Goal: Task Accomplishment & Management: Use online tool/utility

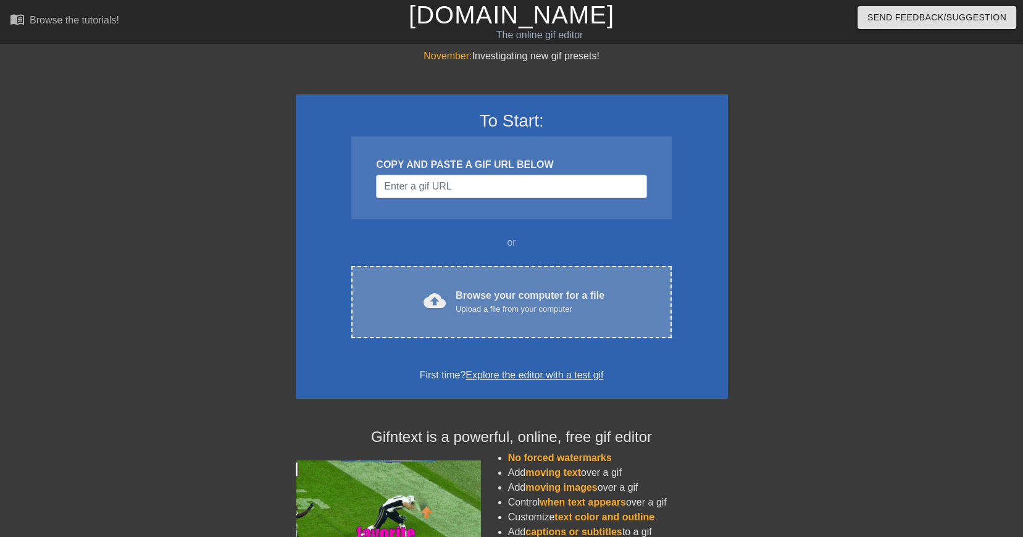
click at [527, 303] on div "Upload a file from your computer" at bounding box center [530, 309] width 149 height 12
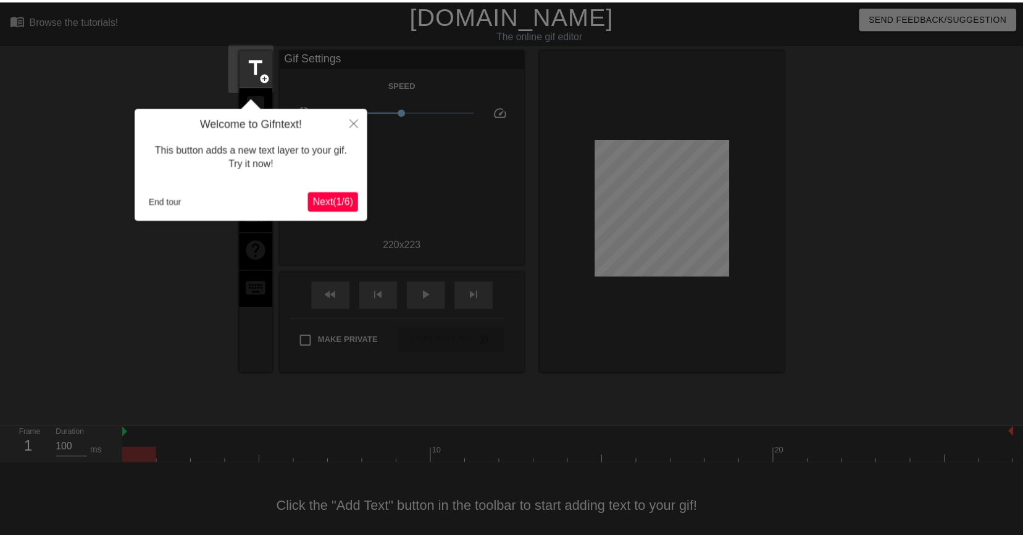
scroll to position [22, 0]
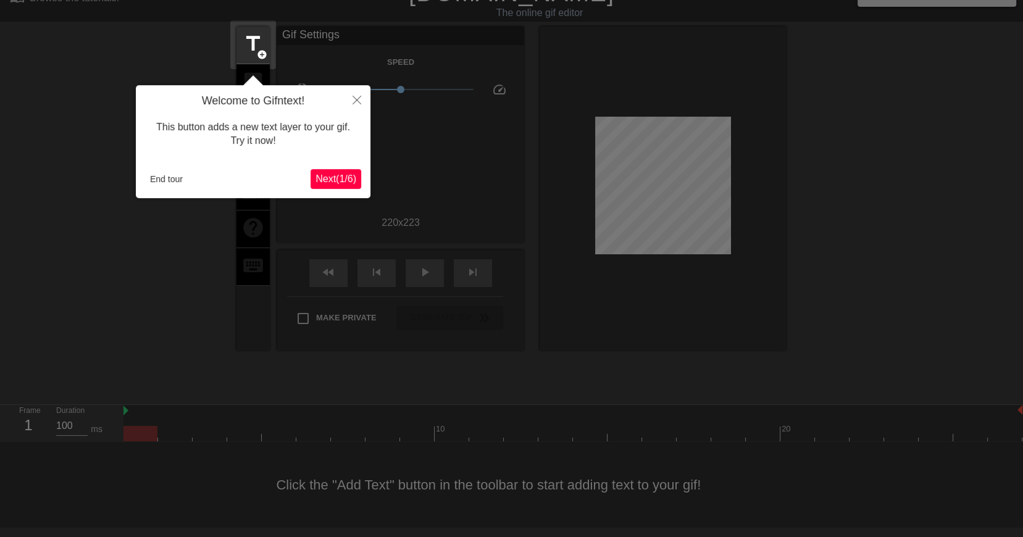
click at [338, 182] on span "Next ( 1 / 6 )" at bounding box center [336, 179] width 41 height 11
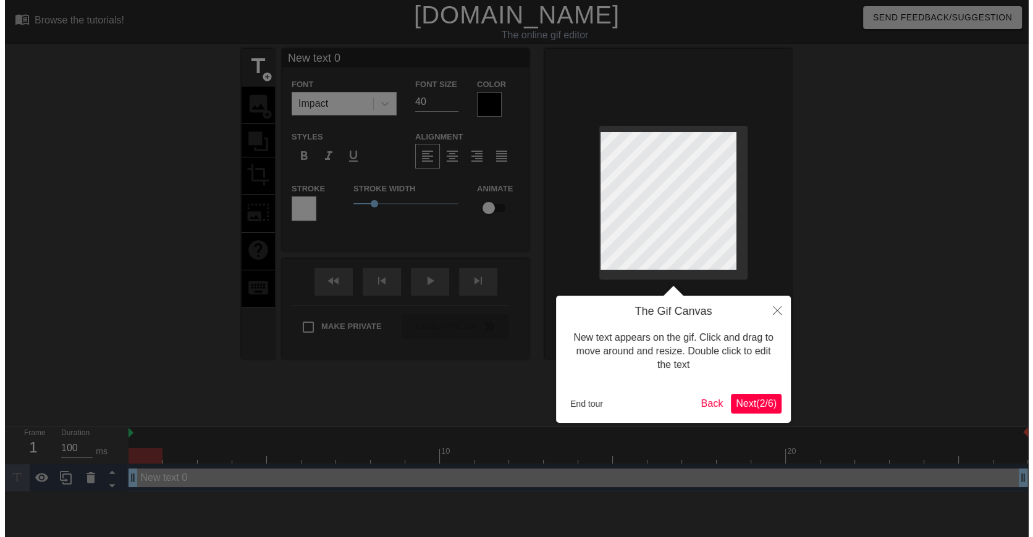
scroll to position [0, 0]
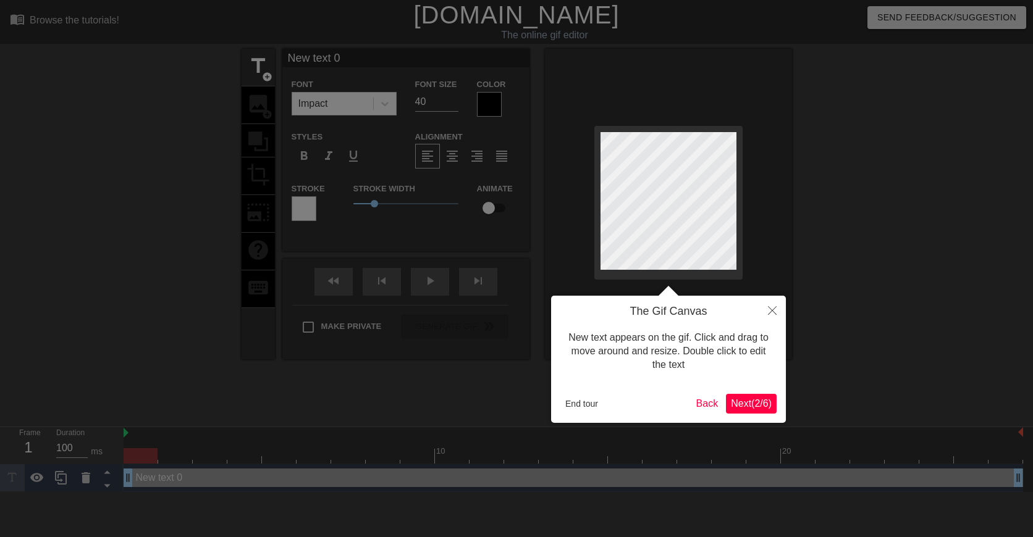
click at [756, 406] on span "Next ( 2 / 6 )" at bounding box center [751, 403] width 41 height 11
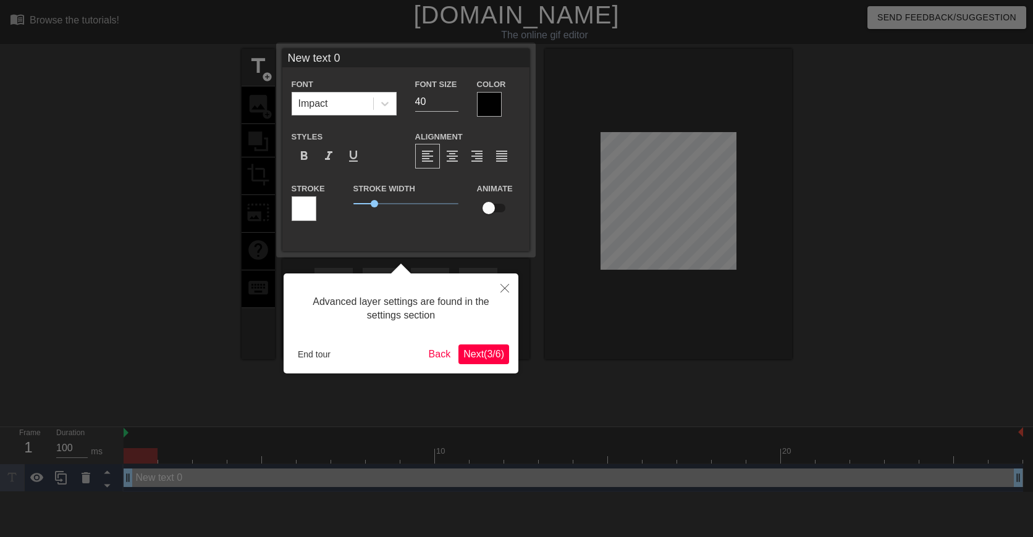
click at [482, 359] on span "Next ( 3 / 6 )" at bounding box center [483, 354] width 41 height 11
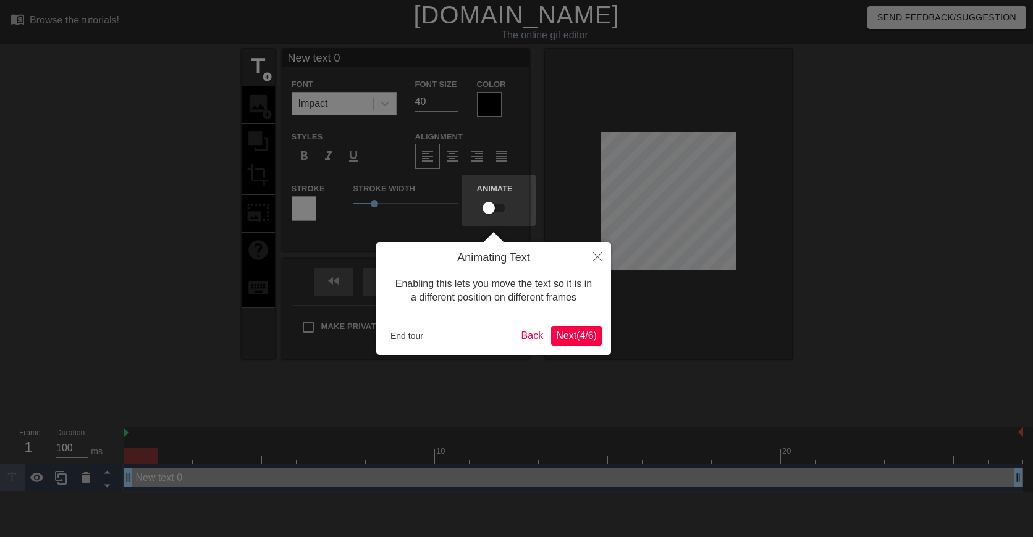
click at [575, 338] on span "Next ( 4 / 6 )" at bounding box center [576, 335] width 41 height 11
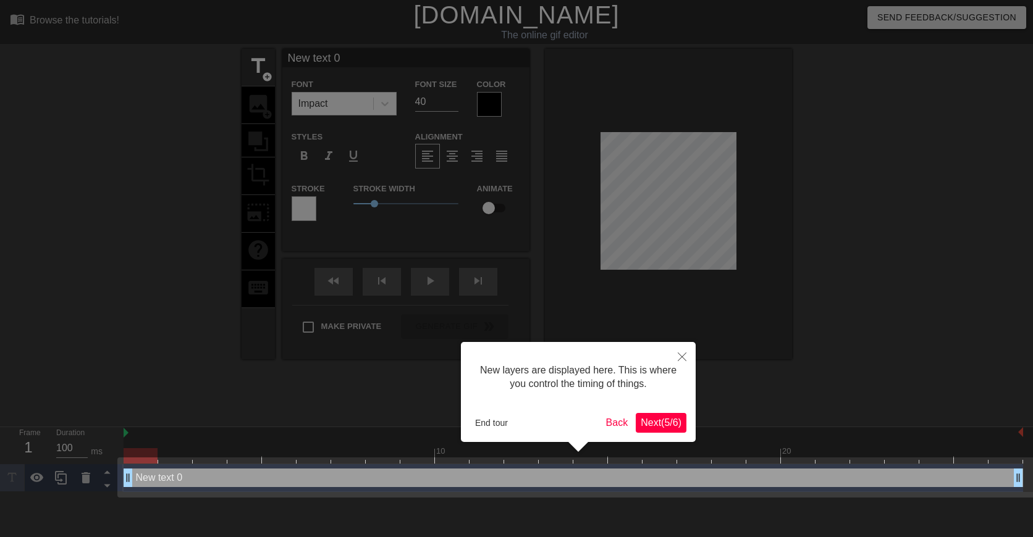
click at [670, 424] on span "Next ( 5 / 6 )" at bounding box center [661, 423] width 41 height 11
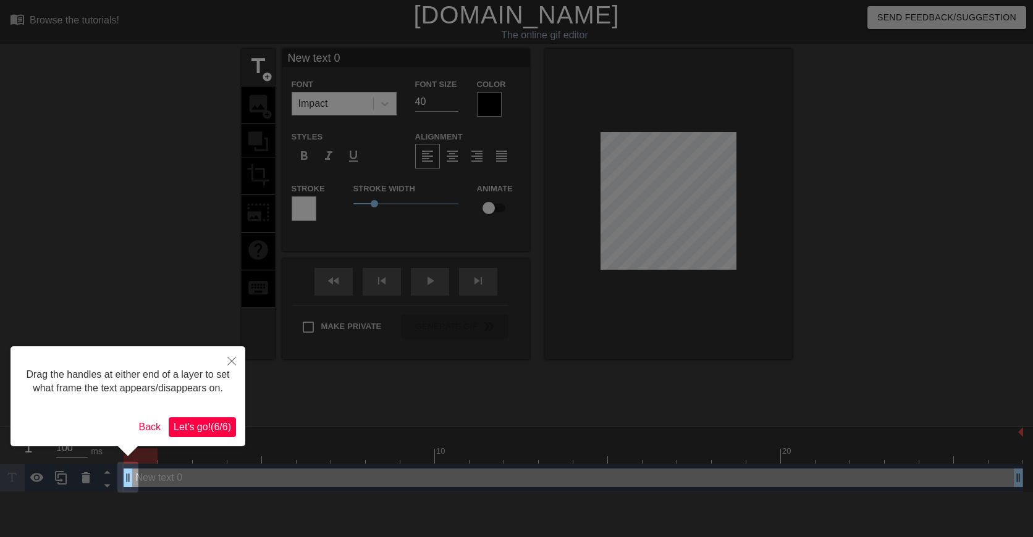
click at [221, 434] on button "Let's go! ( 6 / 6 )" at bounding box center [202, 428] width 67 height 20
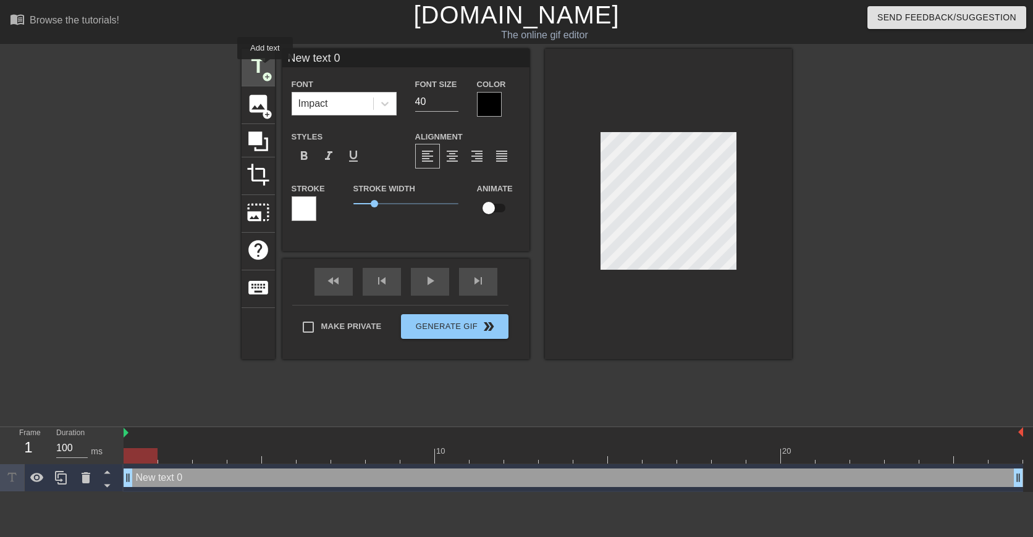
click at [265, 68] on span "title" at bounding box center [257, 65] width 23 height 23
type input "New text 1"
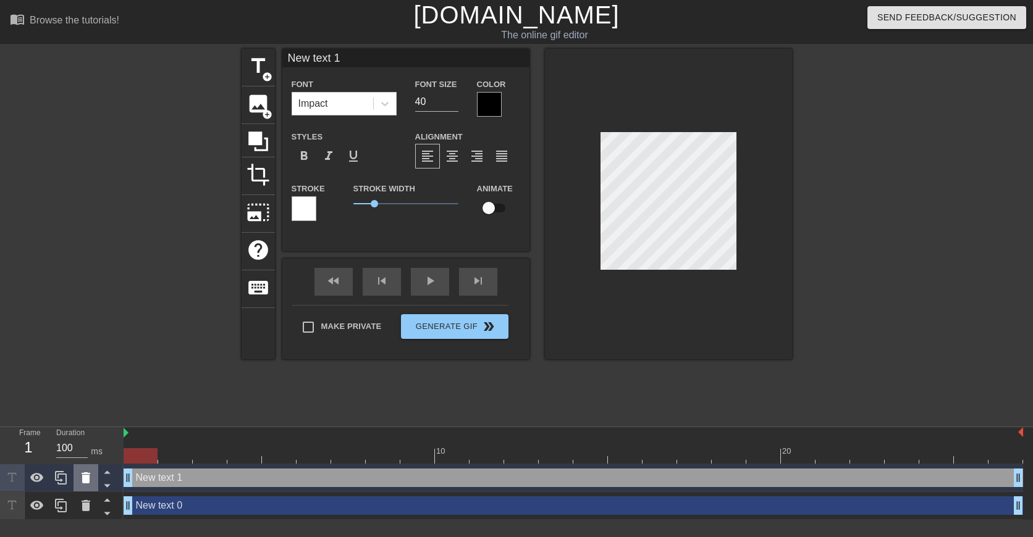
click at [93, 478] on div at bounding box center [86, 477] width 25 height 27
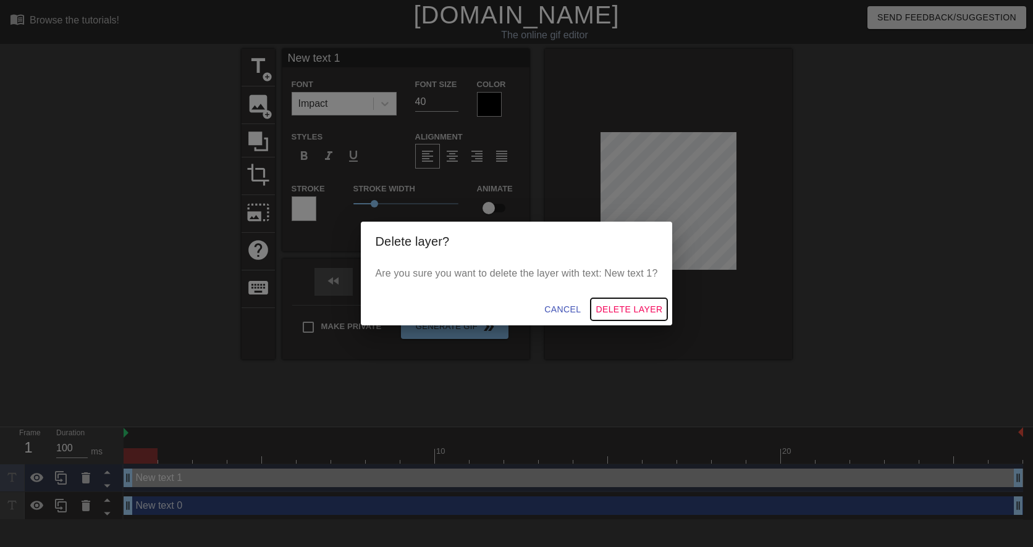
click at [630, 311] on span "Delete Layer" at bounding box center [628, 309] width 67 height 15
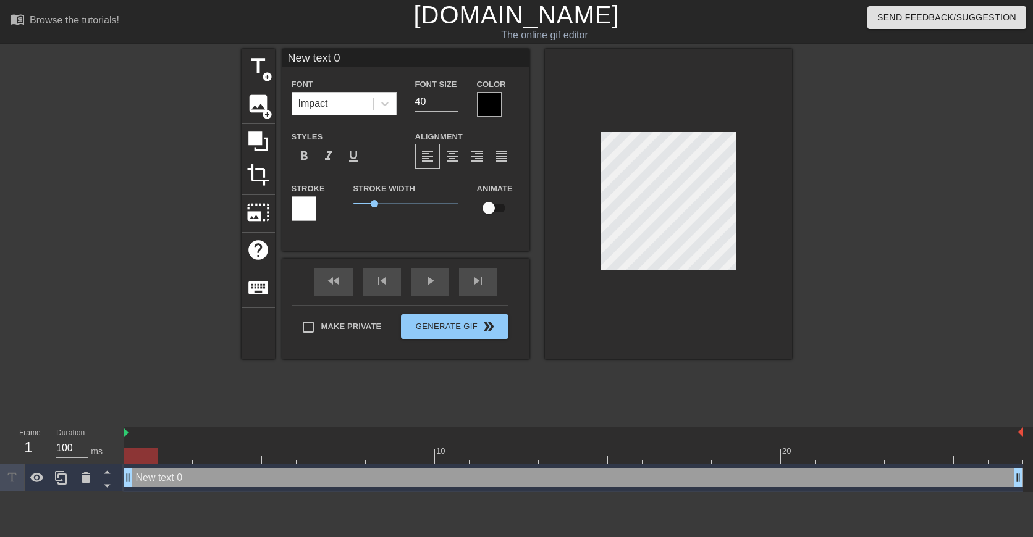
scroll to position [1, 3]
type input "m"
type textarea "m"
type input "mi"
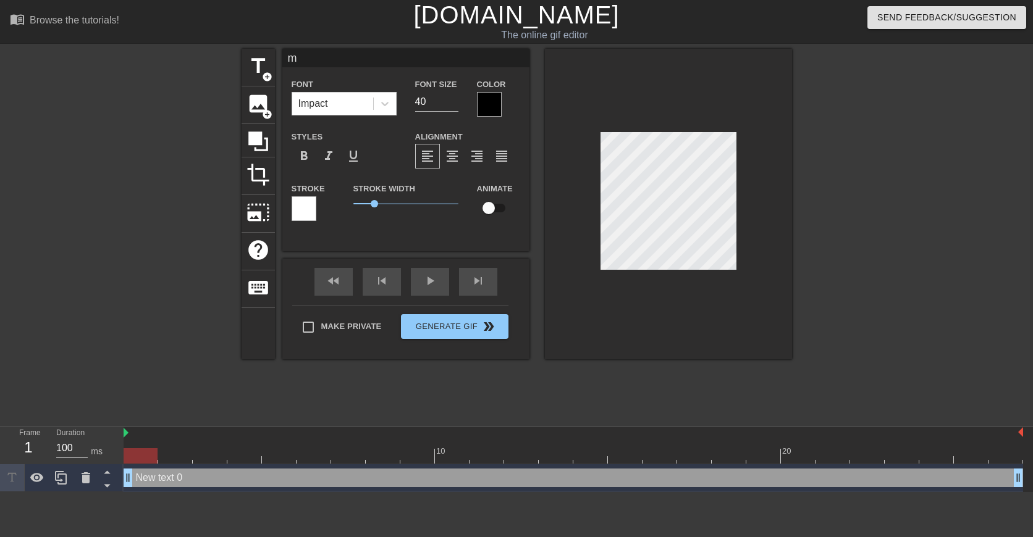
type textarea "mi"
type input "mis"
type textarea "mis"
type input "misa"
type textarea "misa"
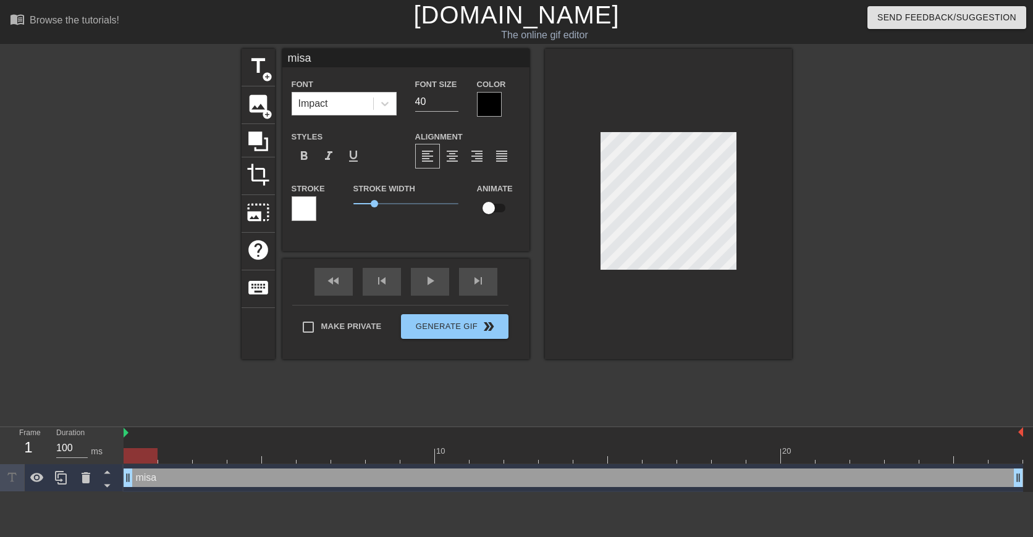
click at [481, 106] on div at bounding box center [489, 104] width 25 height 25
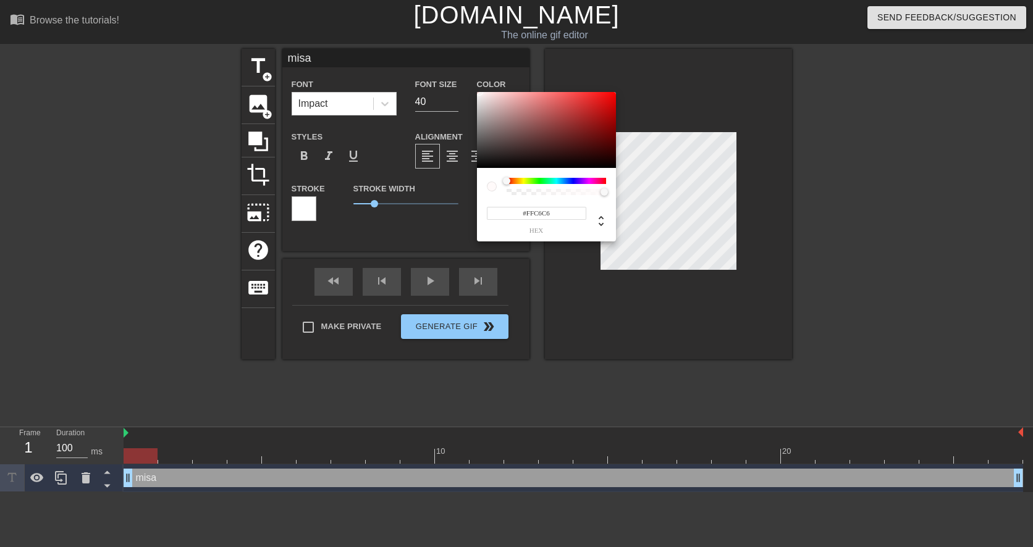
type input "#FFFFFF"
drag, startPoint x: 492, startPoint y: 119, endPoint x: 474, endPoint y: 82, distance: 40.3
click at [474, 82] on div "#FFFFFF hex" at bounding box center [516, 273] width 1033 height 547
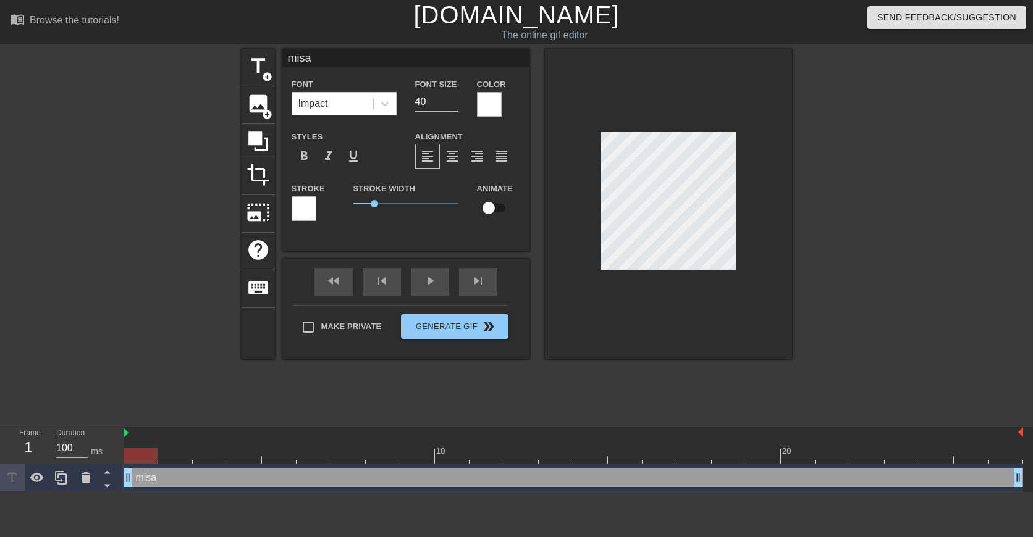
type input "mis"
type textarea "mis"
type input "mi"
type textarea "mi"
type input "m"
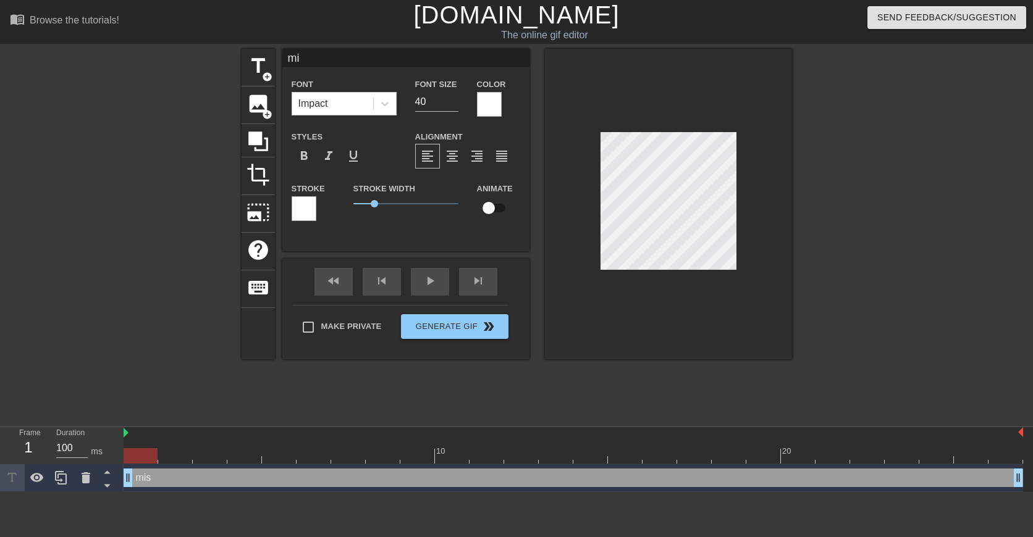
type textarea "m"
type input "r"
type textarea "r"
type input "ru"
type textarea "ru"
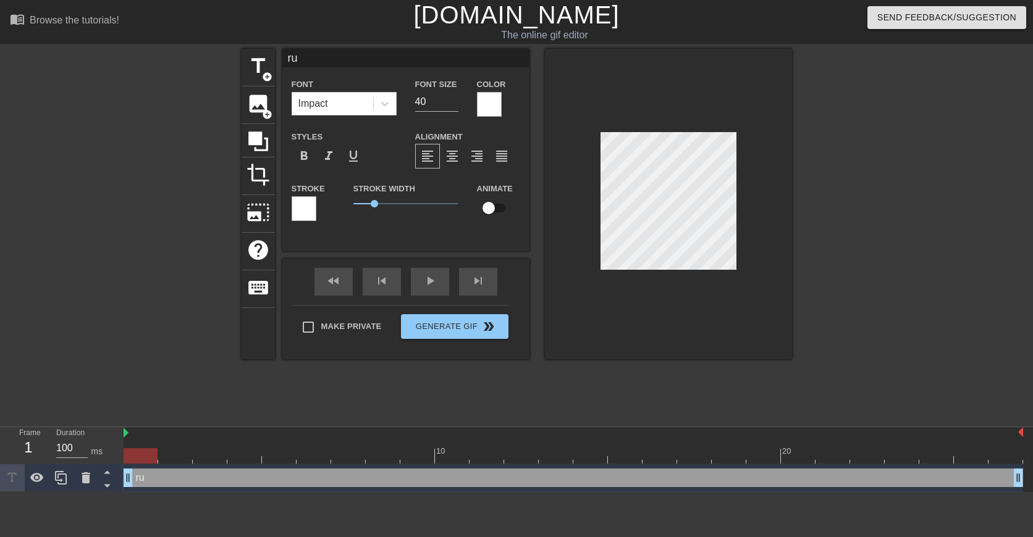
type input "rum"
type textarea "rum"
type input "[PERSON_NAME]"
type textarea "[PERSON_NAME]"
type input "[PERSON_NAME]"
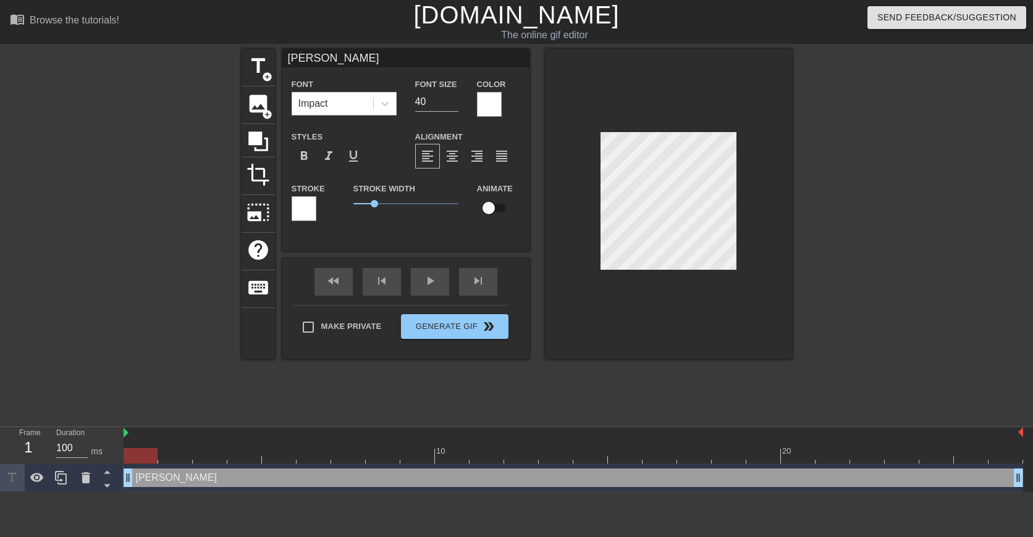
scroll to position [1, 2]
type textarea "[PERSON_NAME]"
drag, startPoint x: 381, startPoint y: 205, endPoint x: 294, endPoint y: 196, distance: 87.5
click at [306, 197] on div "Stroke Stroke Width 0 Animate" at bounding box center [405, 206] width 247 height 51
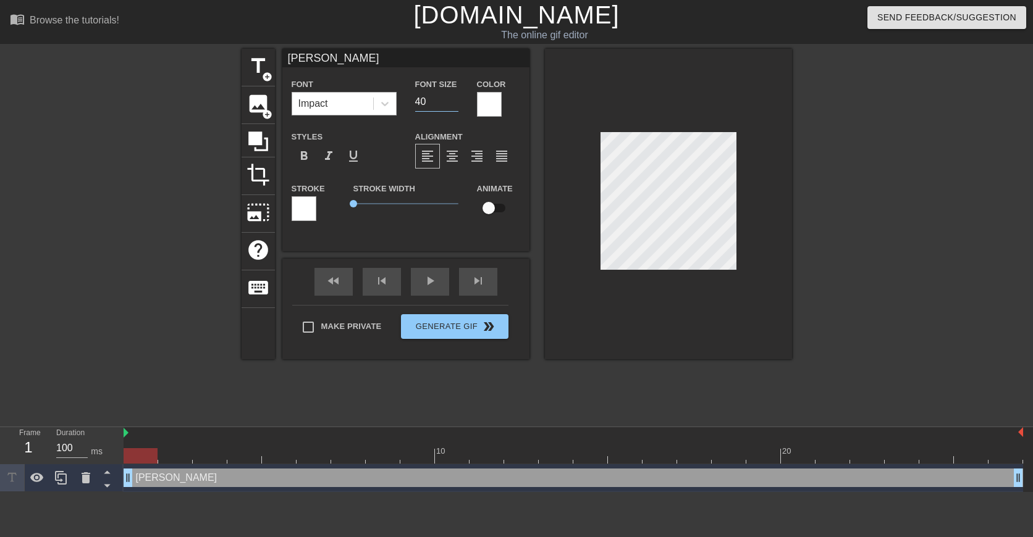
drag, startPoint x: 427, startPoint y: 101, endPoint x: 346, endPoint y: 103, distance: 81.6
click at [344, 98] on div "Font Impact Font Size 40 Color" at bounding box center [405, 97] width 247 height 40
type input "30"
click at [786, 227] on div at bounding box center [668, 204] width 247 height 311
click at [494, 208] on input "checkbox" at bounding box center [488, 207] width 70 height 23
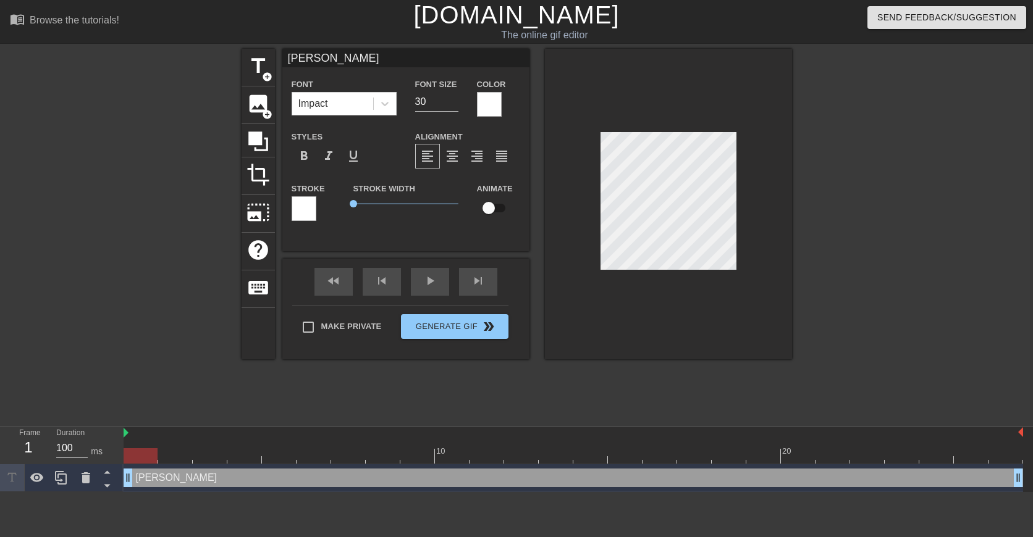
checkbox input "true"
click at [141, 456] on div at bounding box center [141, 455] width 34 height 15
click at [158, 455] on div at bounding box center [175, 455] width 34 height 15
click at [164, 456] on div at bounding box center [175, 455] width 34 height 15
drag, startPoint x: 176, startPoint y: 457, endPoint x: 198, endPoint y: 457, distance: 21.6
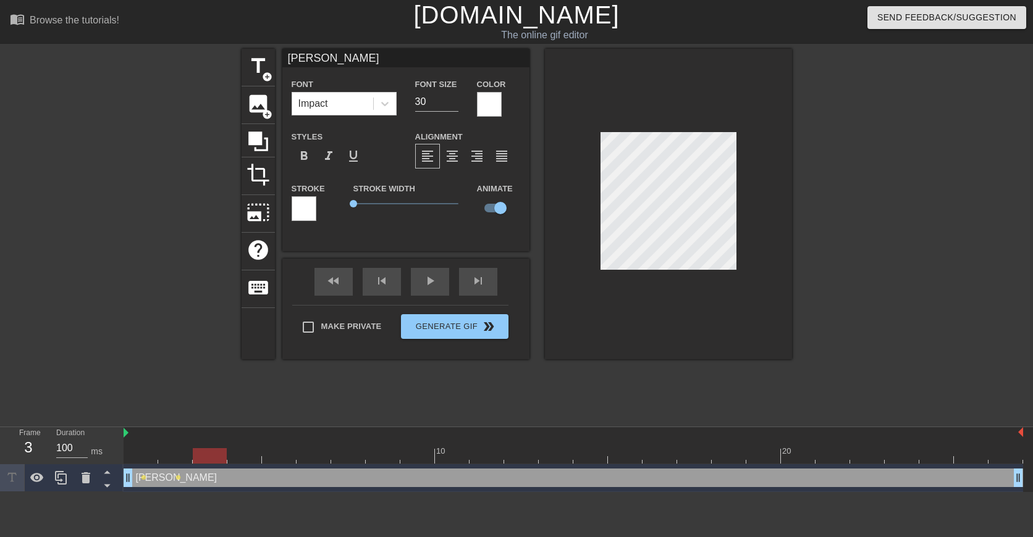
click at [198, 457] on div at bounding box center [210, 455] width 34 height 15
drag, startPoint x: 214, startPoint y: 456, endPoint x: 232, endPoint y: 458, distance: 18.6
click at [232, 458] on div at bounding box center [244, 455] width 34 height 15
drag, startPoint x: 245, startPoint y: 459, endPoint x: 269, endPoint y: 460, distance: 23.5
click at [269, 460] on div at bounding box center [279, 455] width 34 height 15
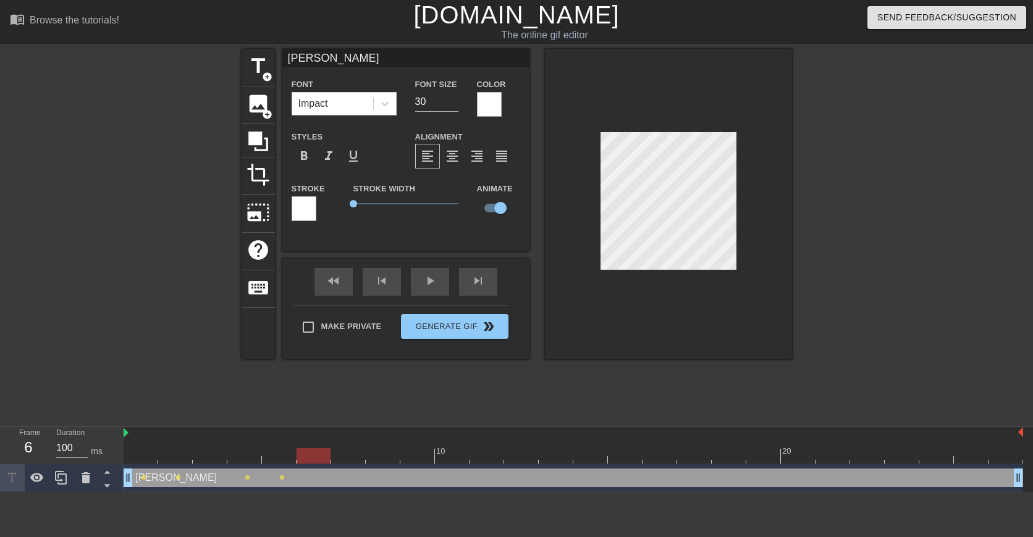
drag, startPoint x: 278, startPoint y: 457, endPoint x: 310, endPoint y: 456, distance: 32.1
click at [310, 456] on div at bounding box center [313, 455] width 34 height 15
drag, startPoint x: 316, startPoint y: 458, endPoint x: 340, endPoint y: 454, distance: 23.9
click at [340, 454] on div at bounding box center [348, 455] width 34 height 15
drag, startPoint x: 348, startPoint y: 458, endPoint x: 379, endPoint y: 456, distance: 30.3
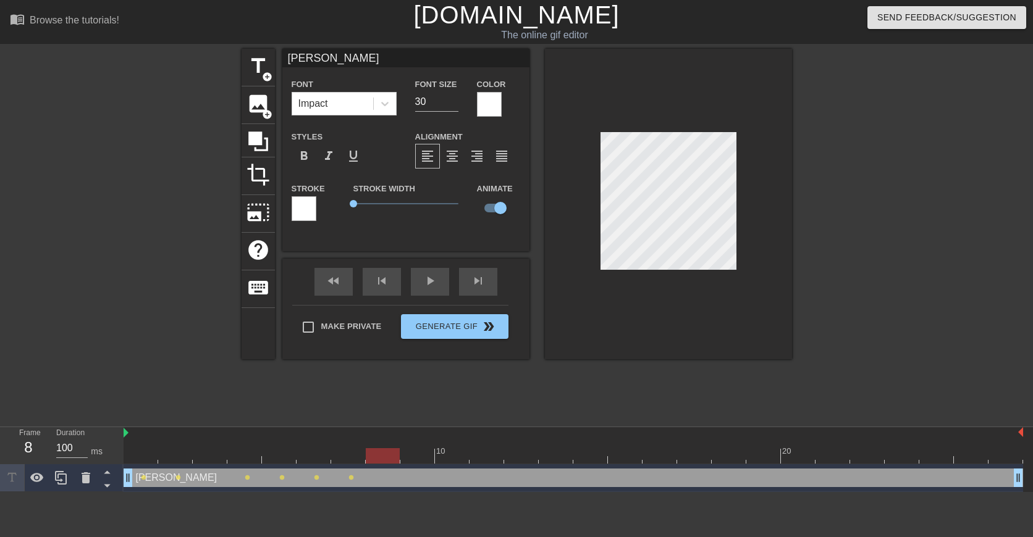
click at [379, 456] on div at bounding box center [383, 455] width 34 height 15
drag, startPoint x: 395, startPoint y: 458, endPoint x: 411, endPoint y: 454, distance: 16.5
click at [411, 454] on div at bounding box center [417, 455] width 34 height 15
drag, startPoint x: 420, startPoint y: 453, endPoint x: 448, endPoint y: 451, distance: 27.9
click at [448, 451] on div at bounding box center [452, 455] width 34 height 15
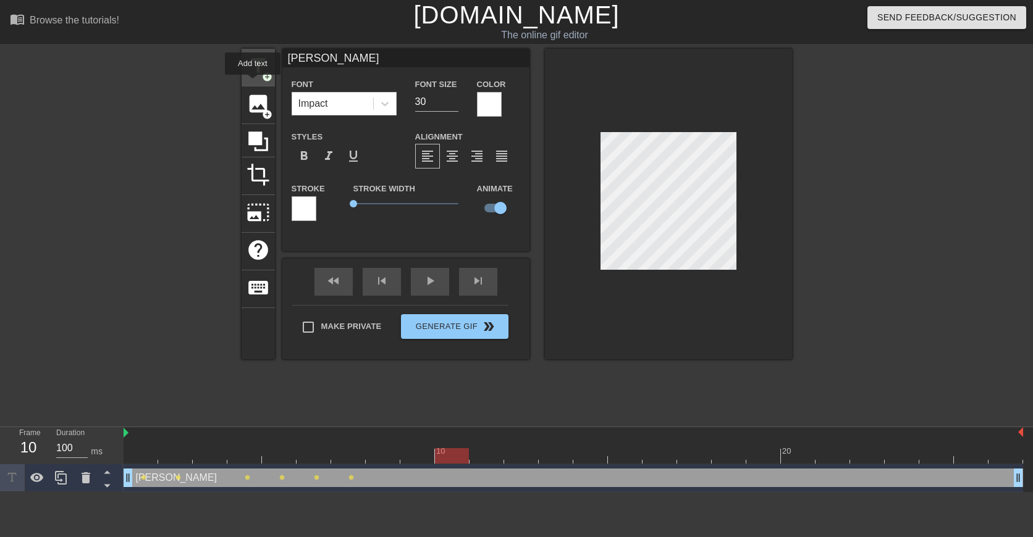
click at [256, 71] on span "title" at bounding box center [257, 65] width 23 height 23
type input "New text 2"
type input "40"
checkbox input "false"
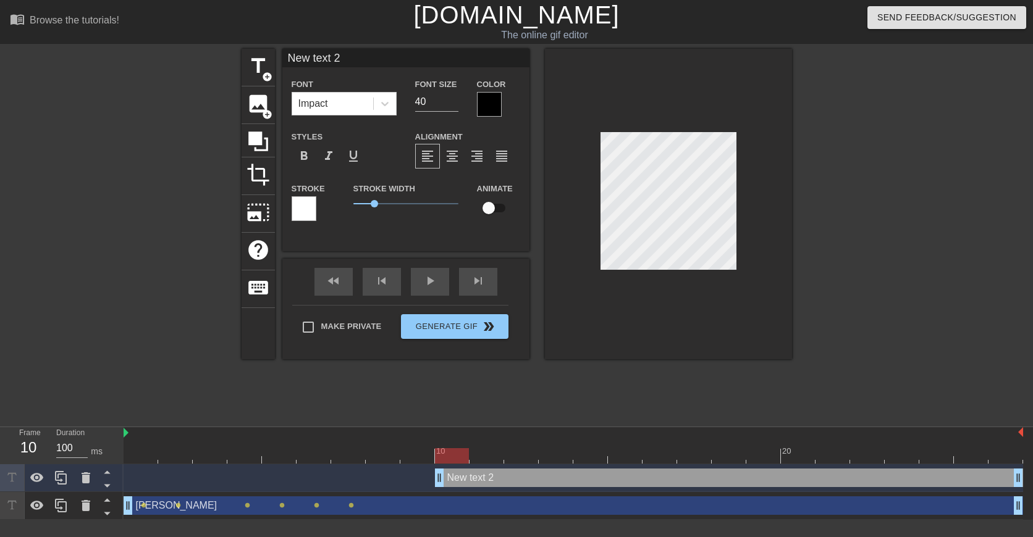
type input "[PERSON_NAME]"
type input "30"
checkbox input "true"
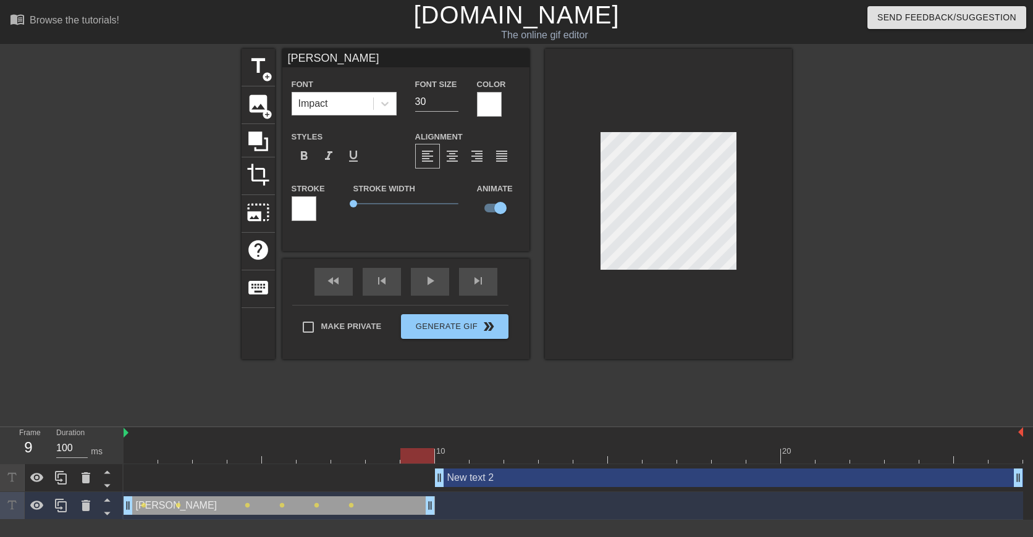
drag, startPoint x: 1015, startPoint y: 503, endPoint x: 430, endPoint y: 508, distance: 585.6
click at [454, 476] on div "New text 2 drag_handle drag_handle" at bounding box center [729, 478] width 588 height 19
type input "New text 2"
type input "40"
checkbox input "false"
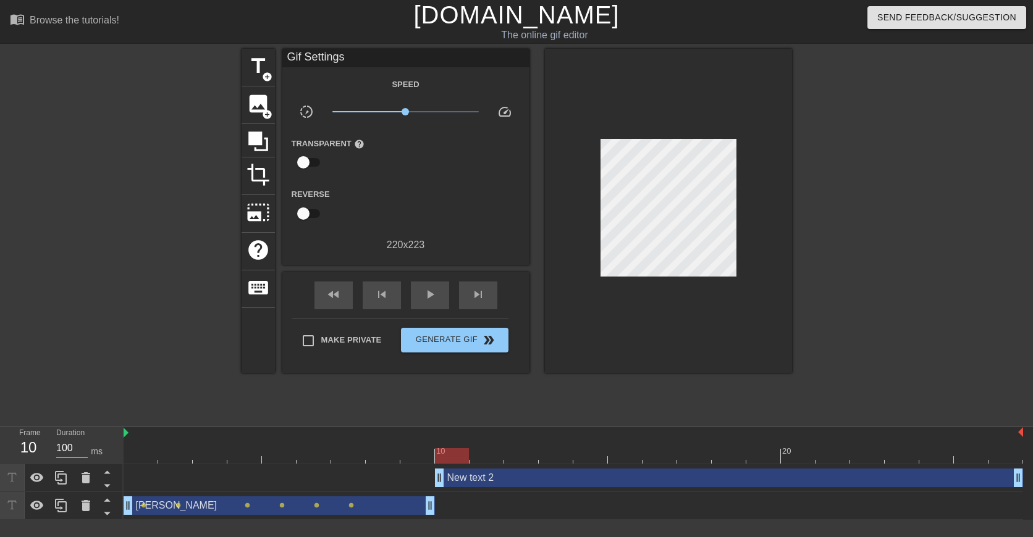
drag, startPoint x: 422, startPoint y: 456, endPoint x: 445, endPoint y: 454, distance: 23.0
click at [445, 454] on div at bounding box center [452, 455] width 34 height 15
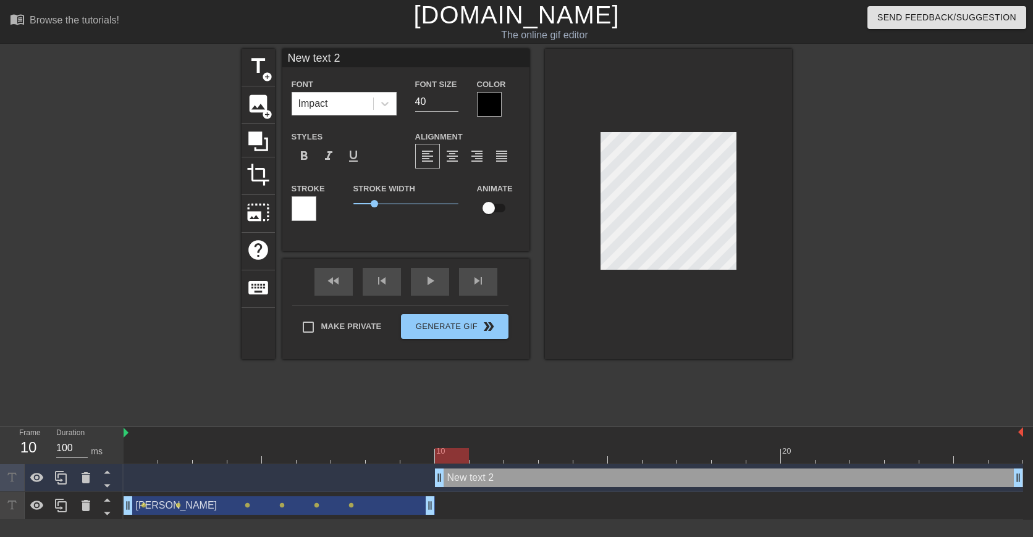
scroll to position [1, 3]
type input "m"
type textarea "m"
type input "ma"
type textarea "ma"
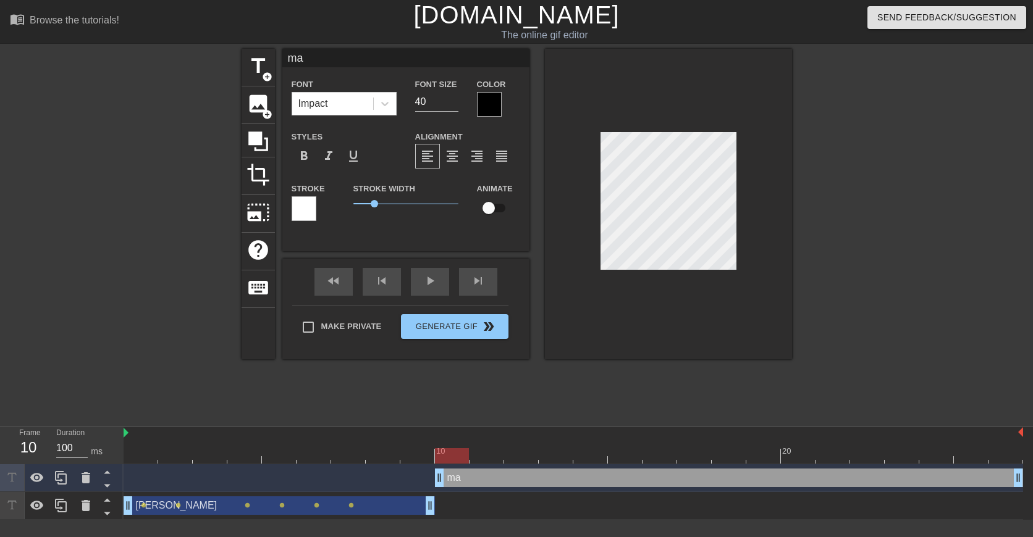
type input "maz"
type textarea "maz"
type input "mazo"
type textarea "mazo"
type input "mazok"
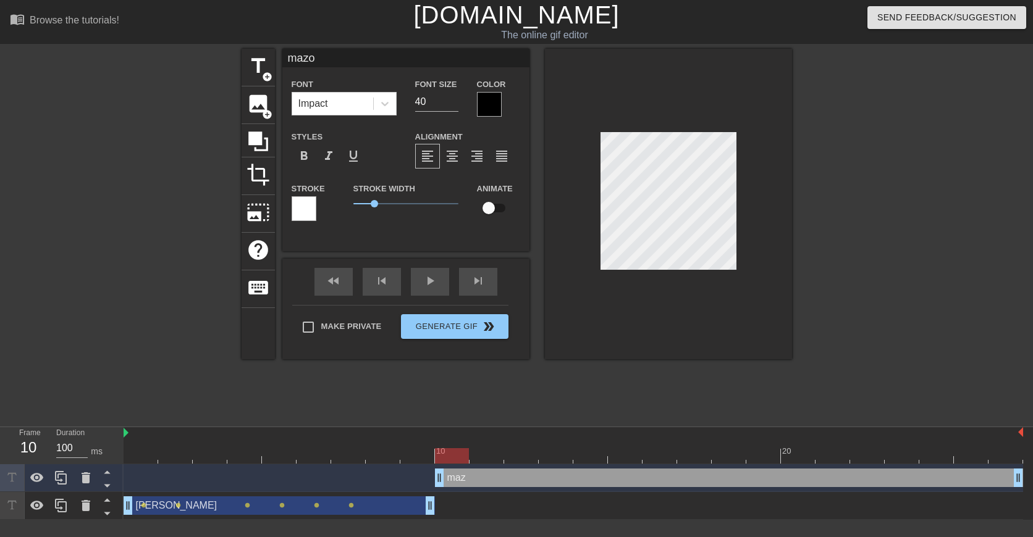
type textarea "mazok"
type input "mazoku"
type textarea "mazoku"
type input "mazoku"
type textarea "mazoku"
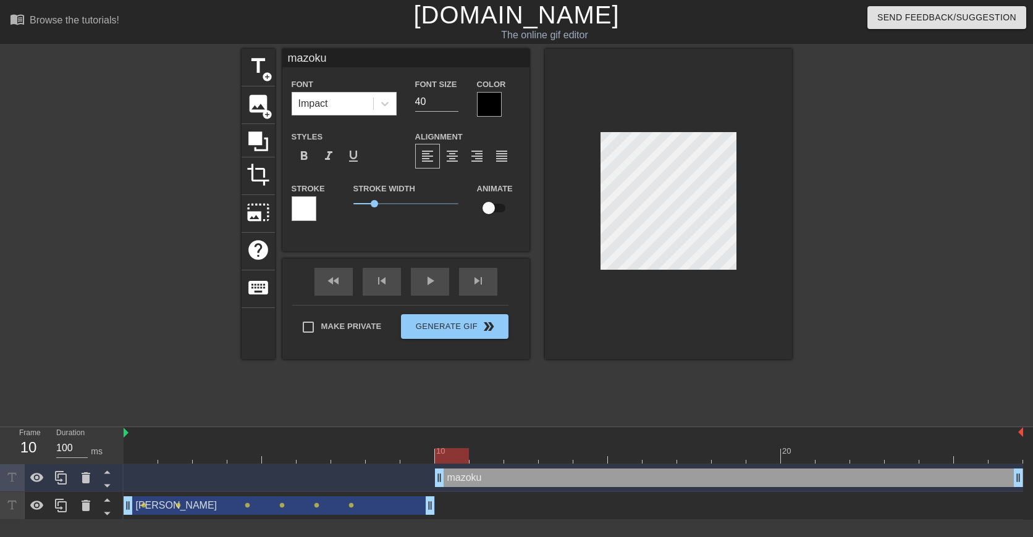
type input "mazoku w"
type textarea "mazoku w"
type input "mazoku wo"
type textarea "mazoku wo"
type input "mazoku wor"
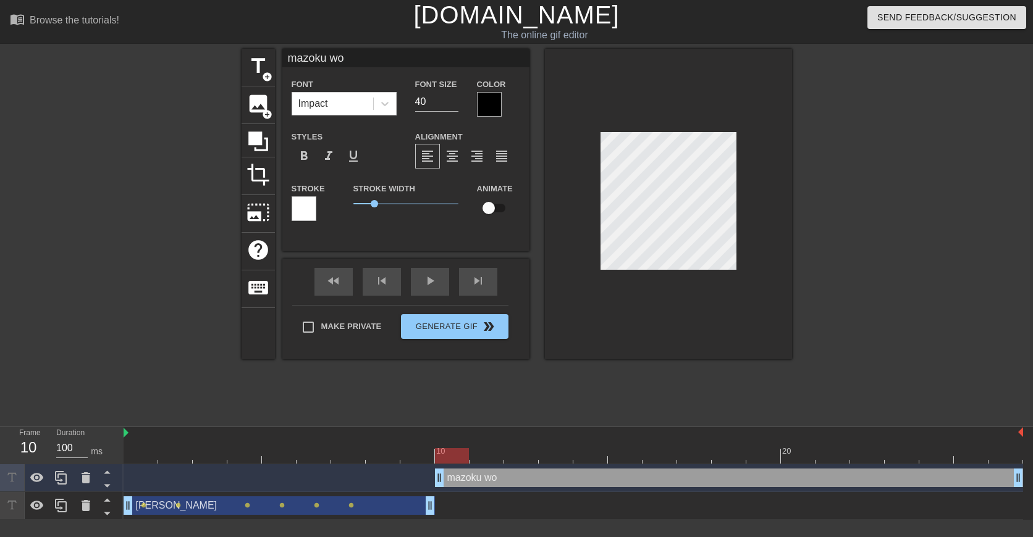
type textarea "mazoku wor"
type input "mazoku wo"
type textarea "mazoku wo"
type input "mazoku w"
type textarea "mazoku w"
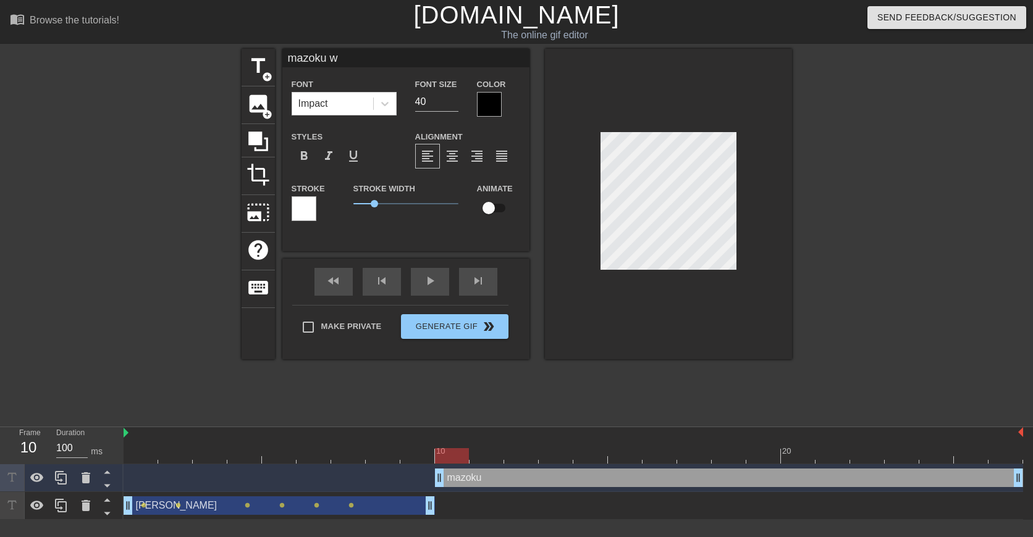
type input "mazoku"
type textarea "mazoku"
type input "mazoku"
type textarea "mazoku"
type input "mazoku"
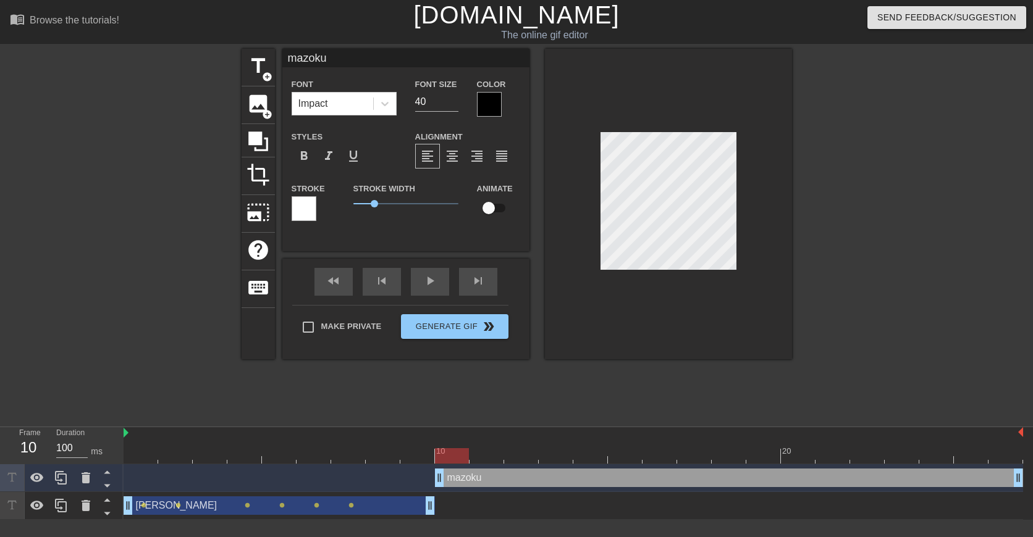
type textarea "mazoku"
type input "mazokuw"
type textarea "mazoku w"
type input "mazokuwo"
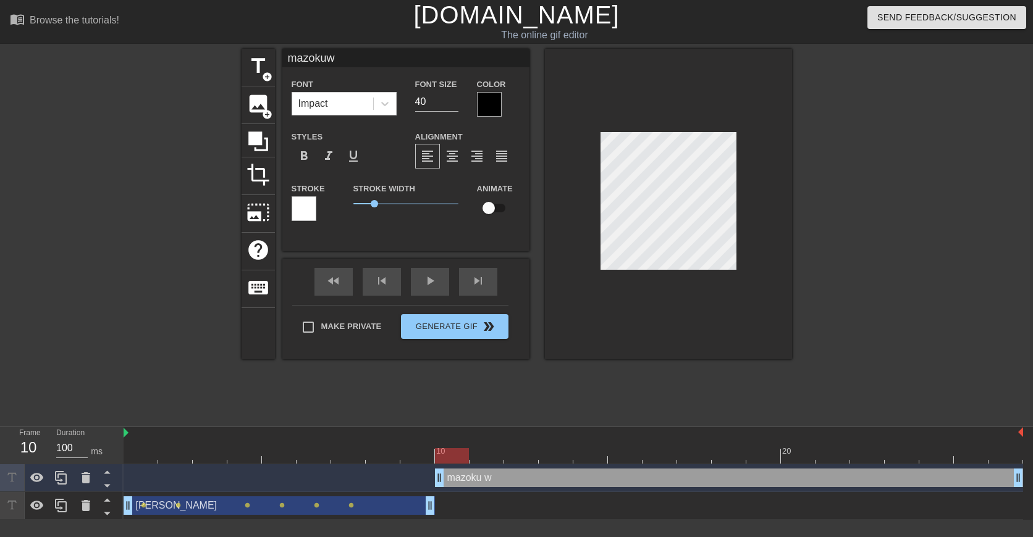
type textarea "mazoku wo"
type input "mazokuwor"
type textarea "mazoku wor"
type input "mazokuwork"
type textarea "mazoku work"
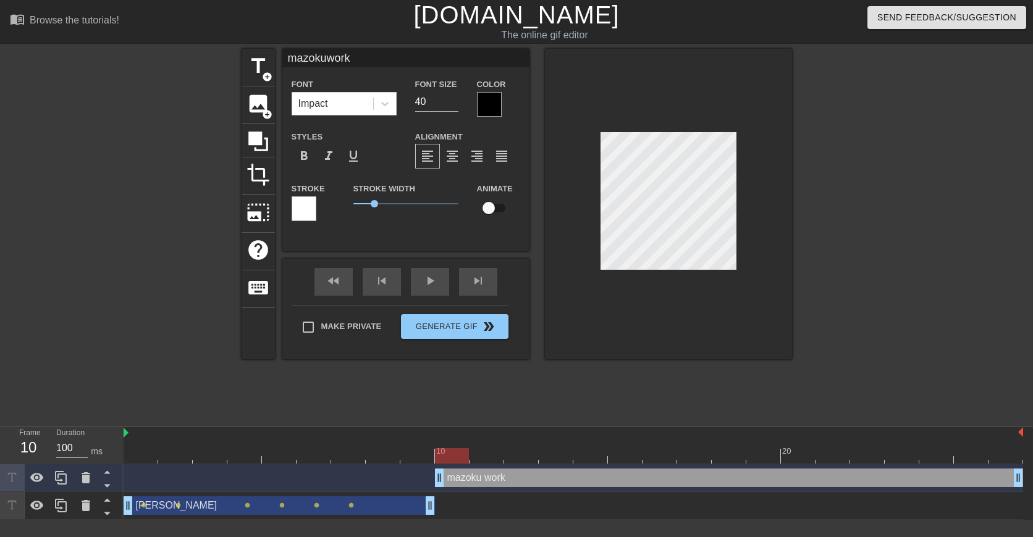
type input "mazokuworkl"
type textarea "mazoku workl"
type input "mazokuworklo"
type textarea "mazoku worklo"
type input "mazokuworkloa"
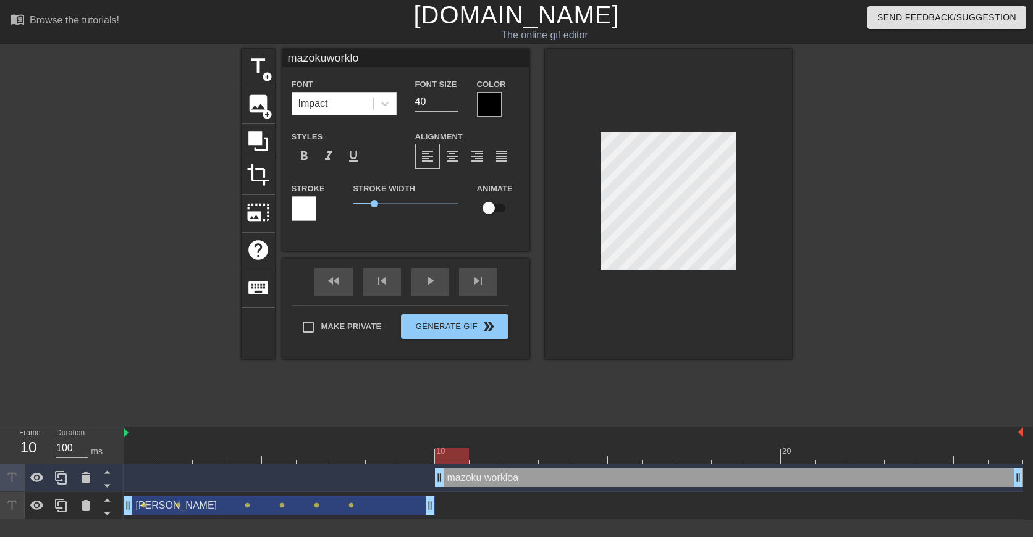
type textarea "mazoku workloa"
type input "mazokuworkload"
type textarea "mazoku workload"
click at [454, 161] on span "format_align_center" at bounding box center [452, 156] width 15 height 15
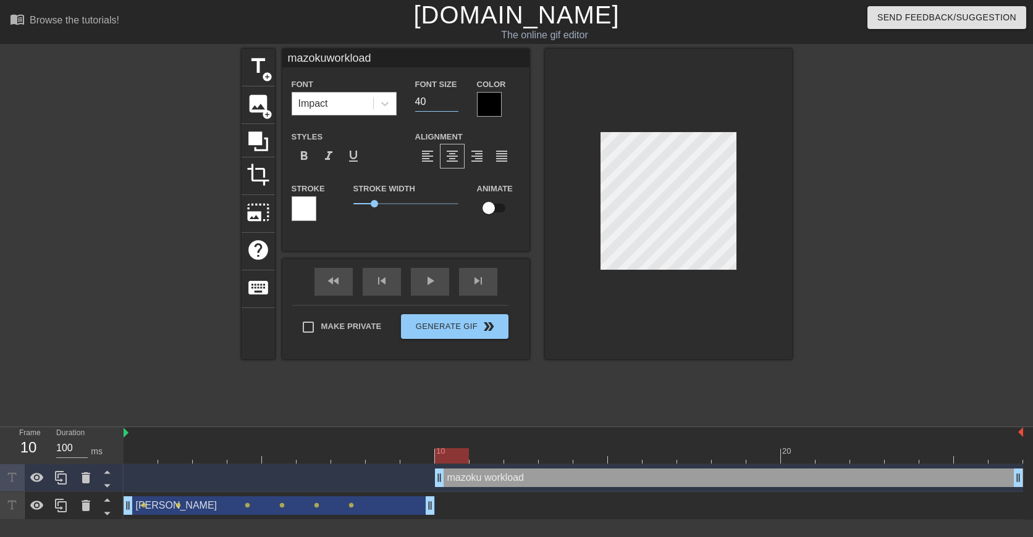
drag, startPoint x: 432, startPoint y: 102, endPoint x: 344, endPoint y: 93, distance: 88.8
click at [349, 93] on div "Font Impact Font Size 40 Color" at bounding box center [405, 97] width 247 height 40
type input "mazokuworkload"
type input "3"
type input "mazokuworkload"
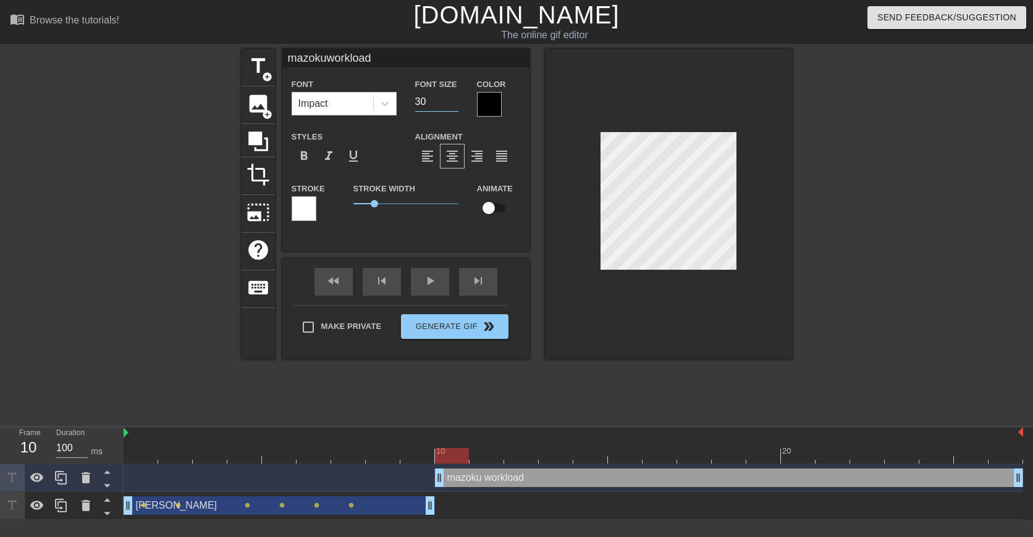
type input "30"
click at [484, 100] on div at bounding box center [489, 104] width 25 height 25
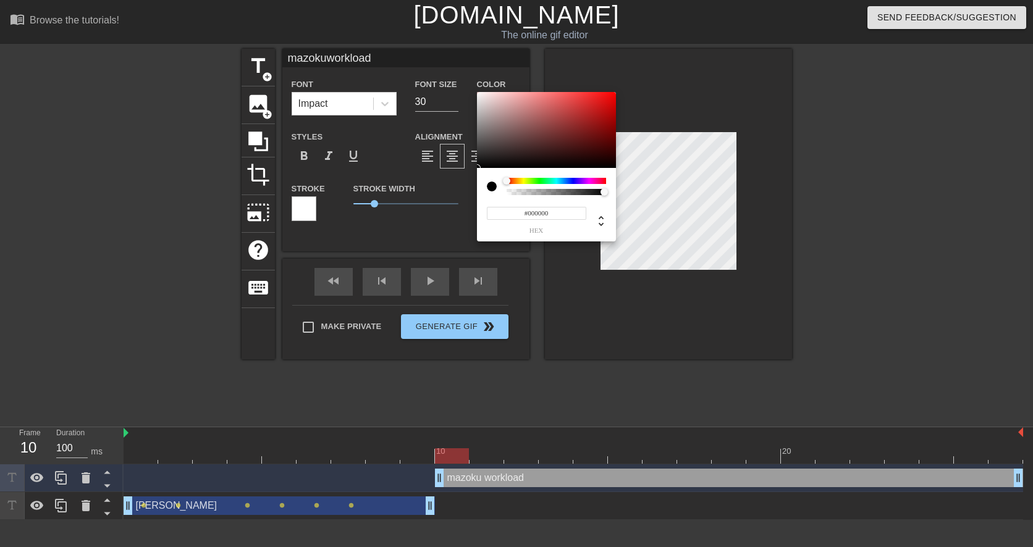
type input "mazokuworkload"
type input "#7F6363"
type input "mazokuworkload"
type input "#8F7777"
type input "mazokuworkload"
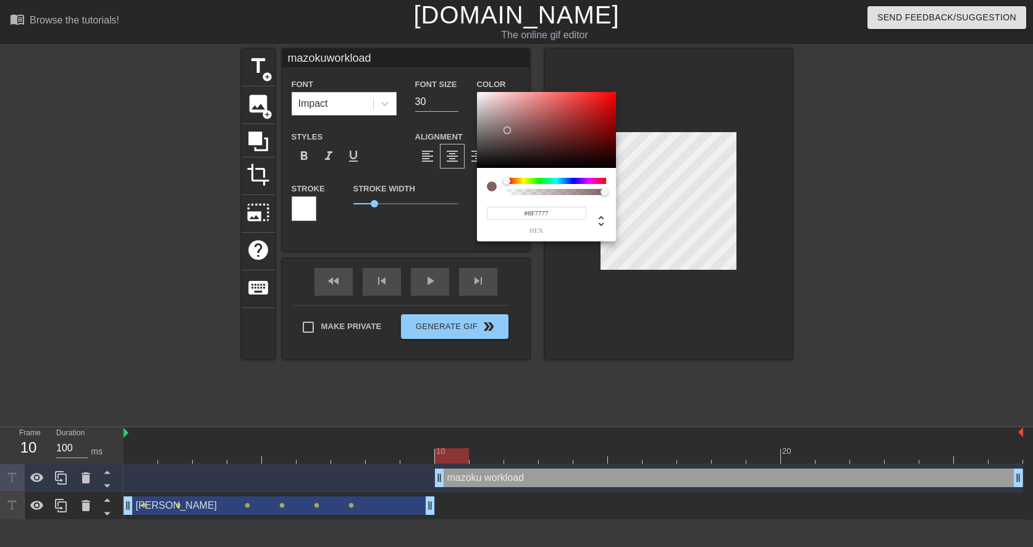
type input "#FAFAFA"
type input "mazokuworkload"
type input "#FFFFFF"
drag, startPoint x: 506, startPoint y: 130, endPoint x: 437, endPoint y: 46, distance: 109.2
click at [437, 46] on div "#FFFFFF hex" at bounding box center [516, 273] width 1033 height 547
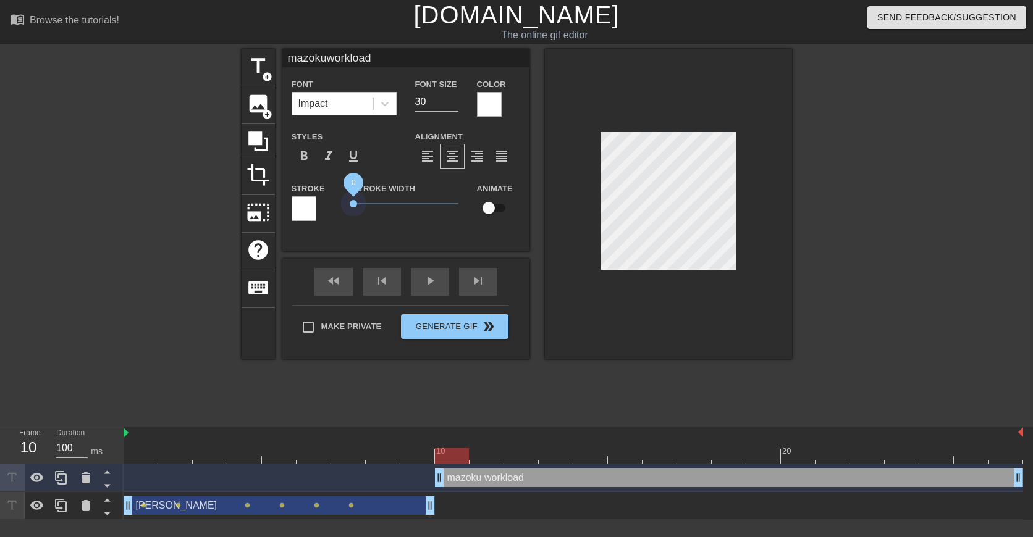
drag, startPoint x: 376, startPoint y: 203, endPoint x: 328, endPoint y: 228, distance: 53.6
click at [269, 191] on div "title add_circle image add_circle crop photo_size_select_large help keyboard ma…" at bounding box center [517, 204] width 550 height 311
click at [302, 207] on div at bounding box center [304, 208] width 25 height 25
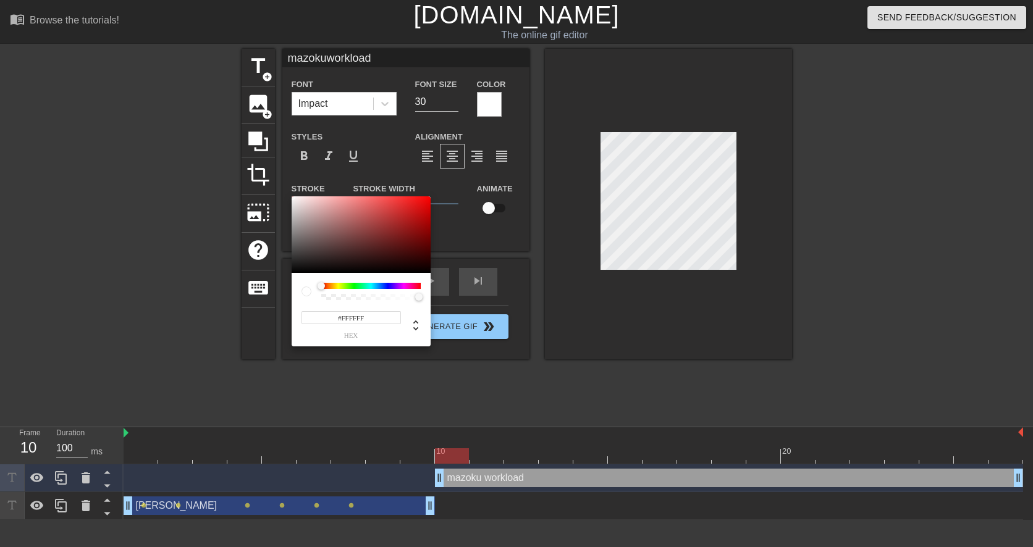
type input "mazokuworkload"
type input "#B36F6F"
type input "mazokuworkload"
type input "#A06060"
type input "mazokuworkload"
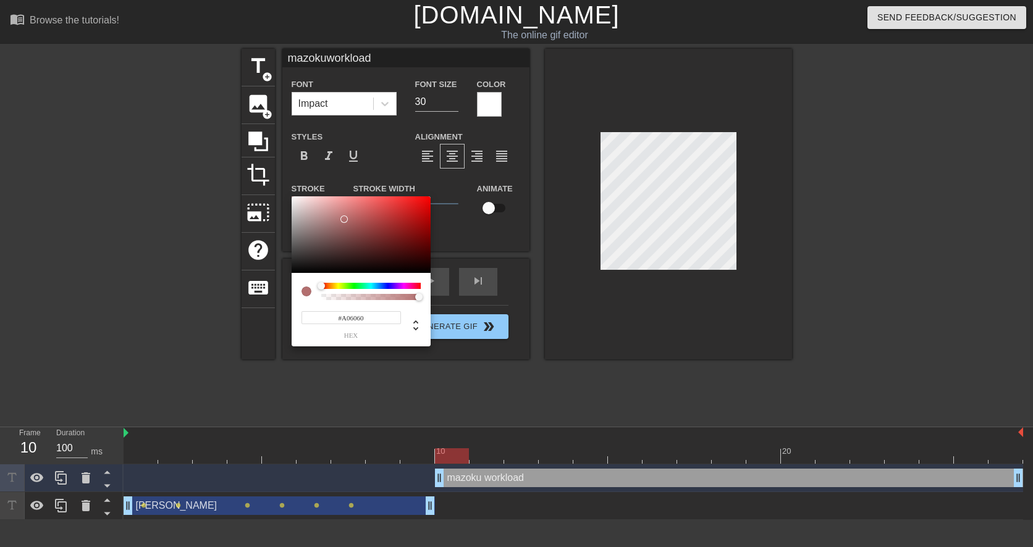
type input "#391212"
type input "mazokuworkload"
type input "#310000"
type input "mazokuworkload"
type input "#290000"
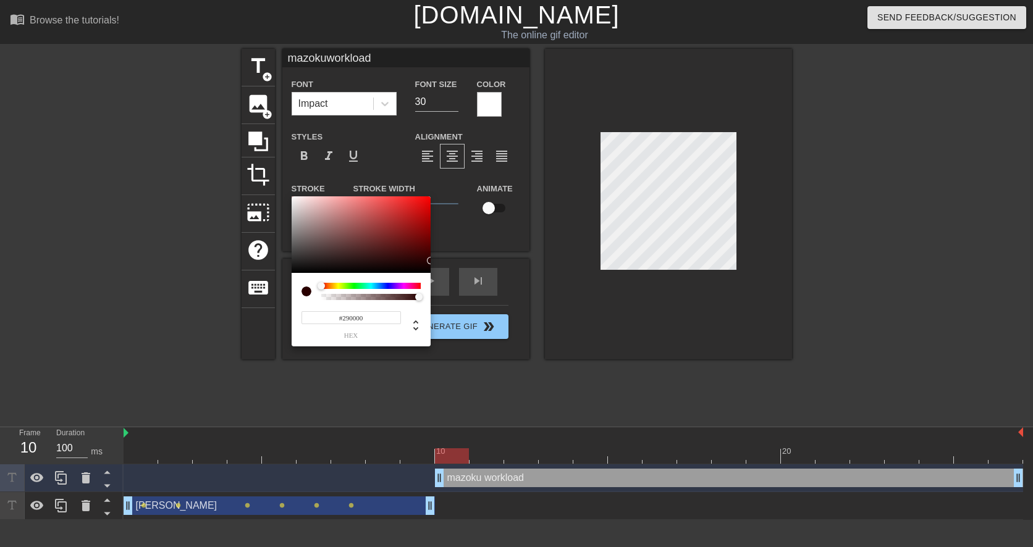
type input "mazokuworkload"
type input "#AF0000"
type input "mazokuworkload"
type input "#000000"
drag, startPoint x: 344, startPoint y: 219, endPoint x: 468, endPoint y: 280, distance: 137.8
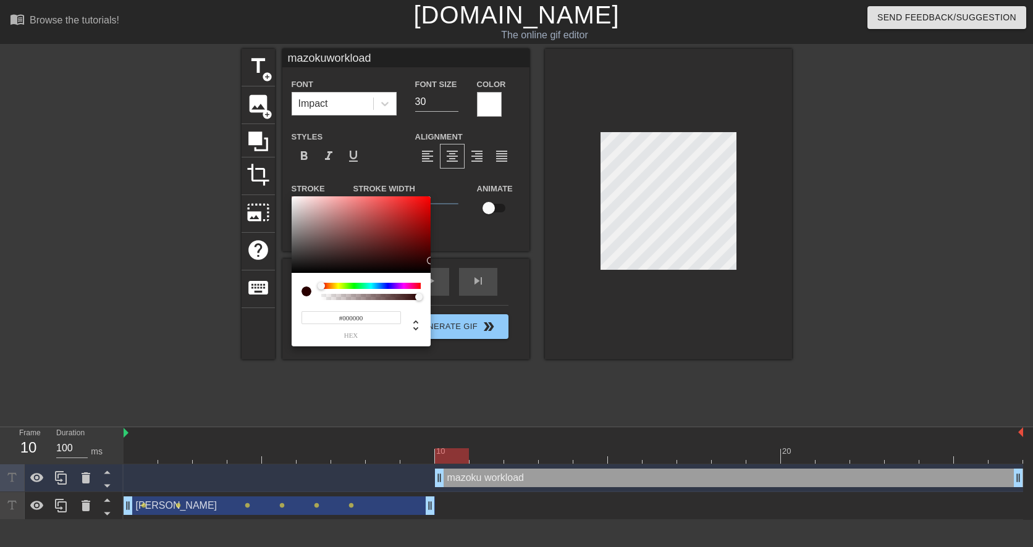
click at [455, 289] on div "#000000 hex" at bounding box center [516, 273] width 1033 height 547
type input "mazokuworkload"
type input "#6D3939"
type input "mazokuworkload"
type input "#582F2F"
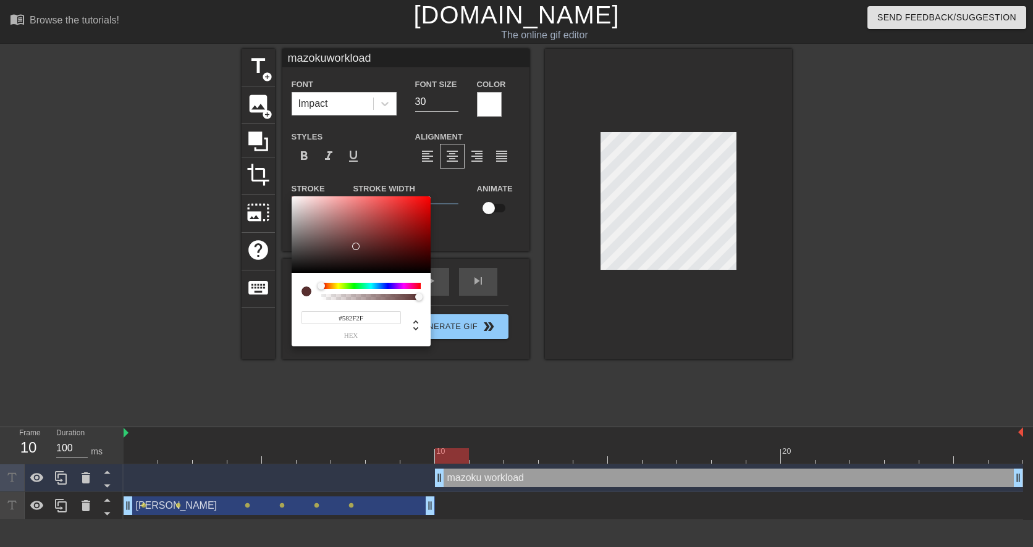
type input "mazokuworkload"
type input "#503131"
type input "mazokuworkload"
type input "#2D2121"
type input "mazokuworkload"
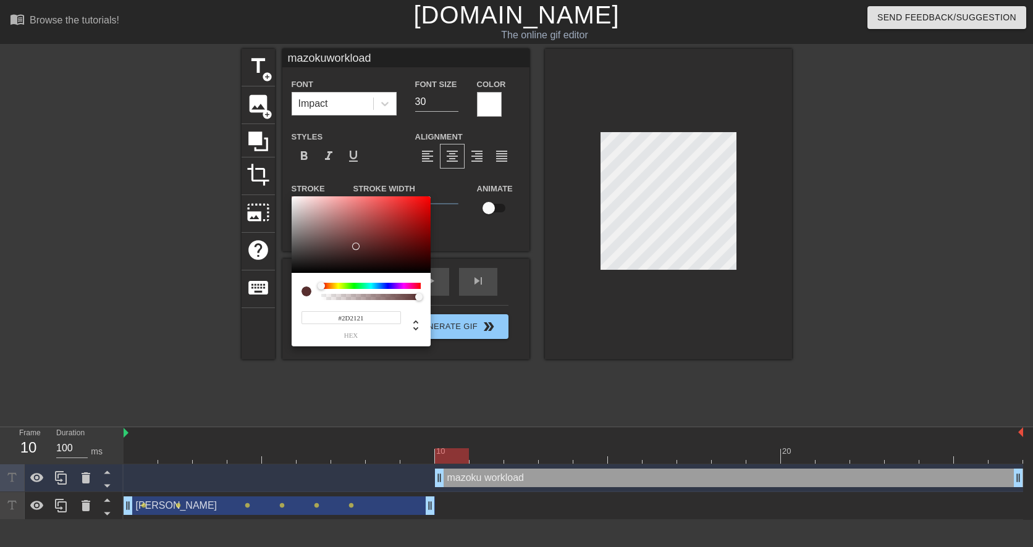
type input "#100E0E"
type input "mazokuworkload"
type input "#000000"
type input "mazokuworkload"
drag, startPoint x: 358, startPoint y: 242, endPoint x: 311, endPoint y: 276, distance: 57.8
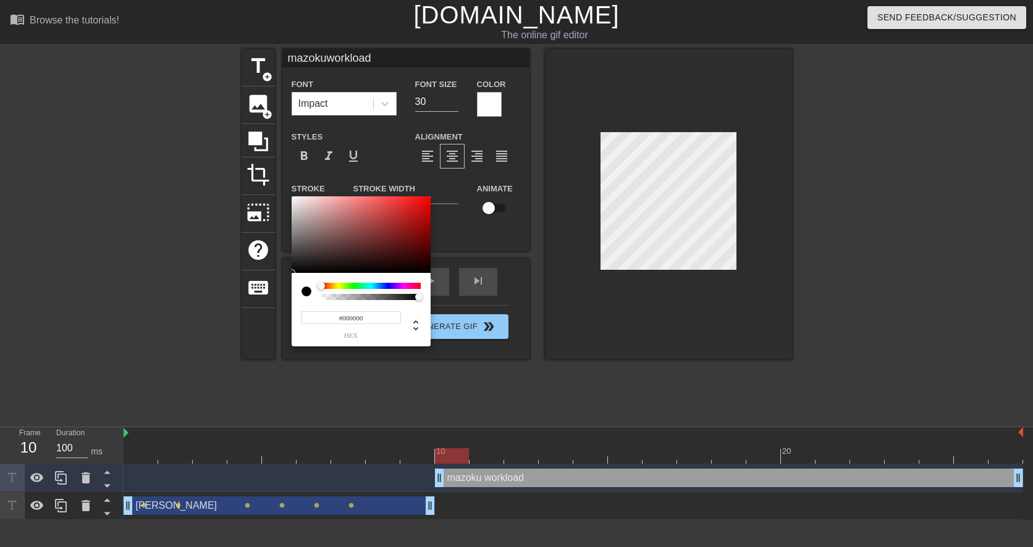
click at [240, 293] on div "#000000 hex" at bounding box center [516, 273] width 1033 height 547
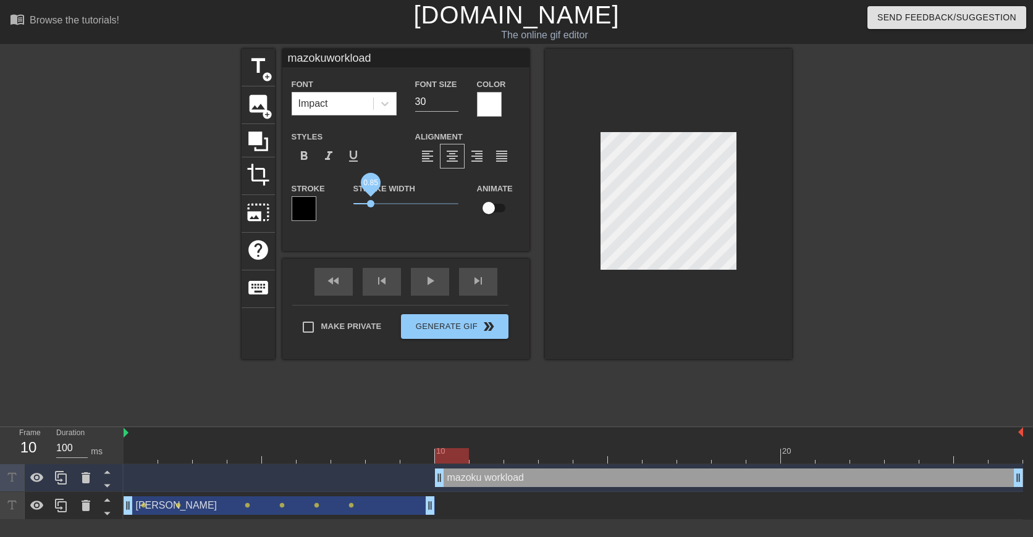
type input "mazokuworkload"
drag, startPoint x: 352, startPoint y: 203, endPoint x: 372, endPoint y: 207, distance: 20.2
click at [372, 207] on span "0.9" at bounding box center [371, 203] width 7 height 7
click at [387, 237] on div "mazokuworkload Font Impact Font Size 30 Color Styles format_bold format_italic …" at bounding box center [405, 150] width 247 height 203
click at [415, 224] on div "Stroke Width 0.9" at bounding box center [406, 206] width 124 height 51
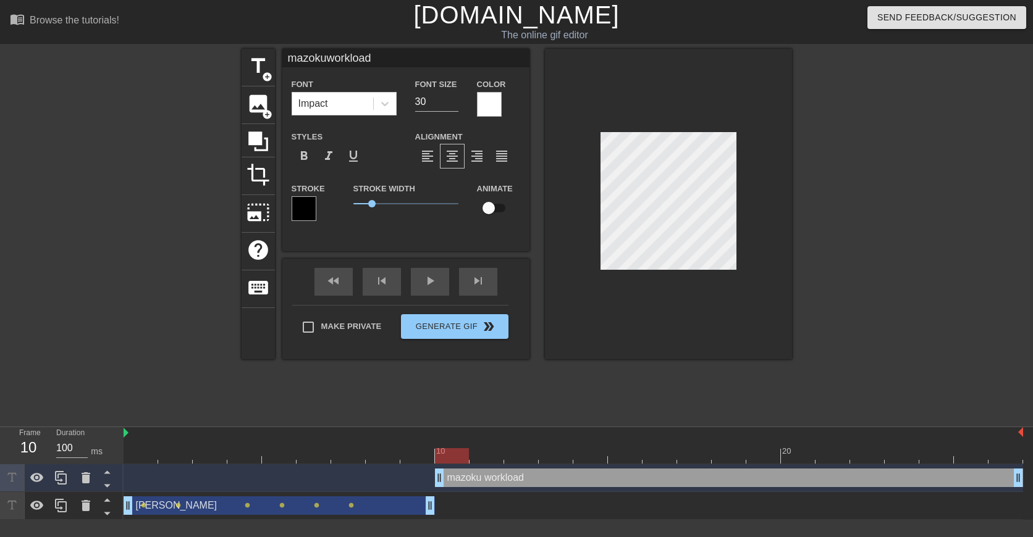
scroll to position [0, 0]
click at [808, 229] on div at bounding box center [899, 234] width 185 height 371
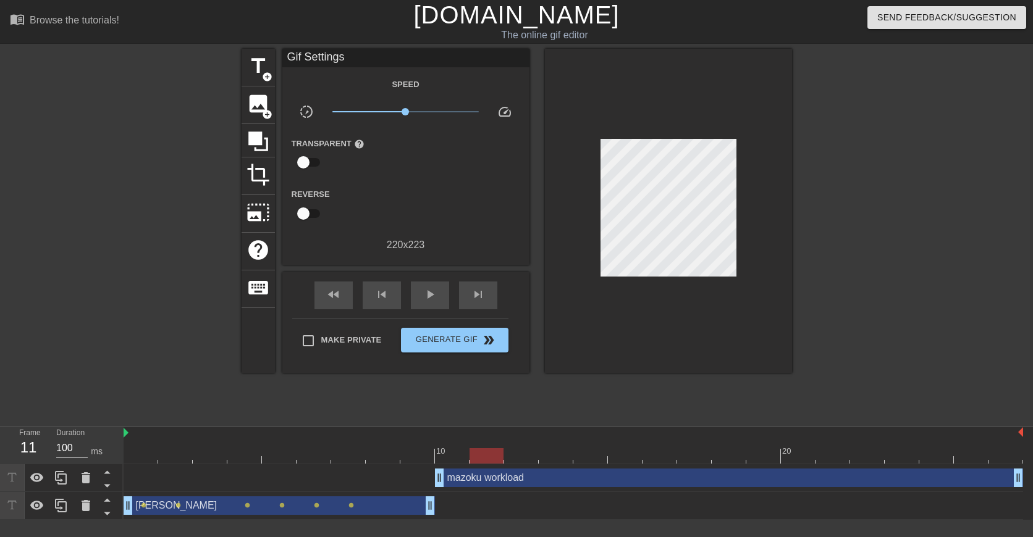
drag, startPoint x: 453, startPoint y: 459, endPoint x: 498, endPoint y: 457, distance: 45.1
click at [498, 457] on div at bounding box center [486, 455] width 34 height 15
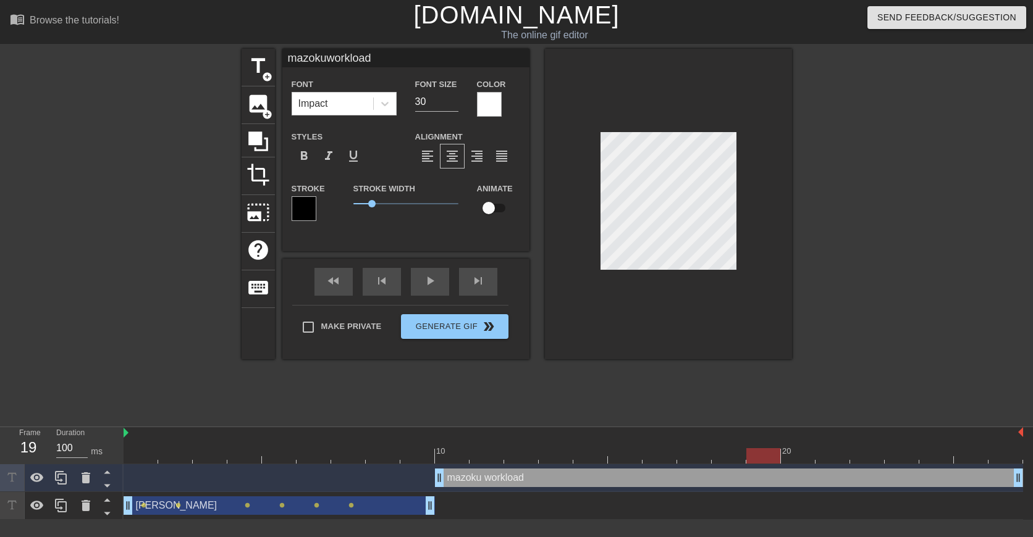
drag, startPoint x: 485, startPoint y: 457, endPoint x: 768, endPoint y: 457, distance: 282.9
click at [768, 457] on div at bounding box center [763, 455] width 34 height 15
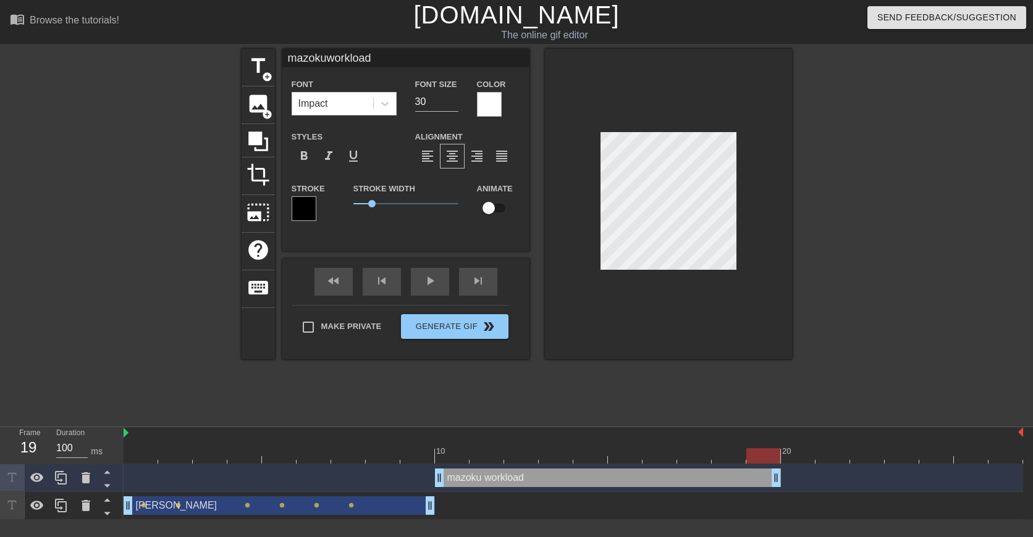
drag, startPoint x: 1016, startPoint y: 479, endPoint x: 780, endPoint y: 474, distance: 236.0
click at [372, 509] on div "[PERSON_NAME] drag_handle drag_handle" at bounding box center [279, 506] width 311 height 19
type input "[PERSON_NAME]"
checkbox input "true"
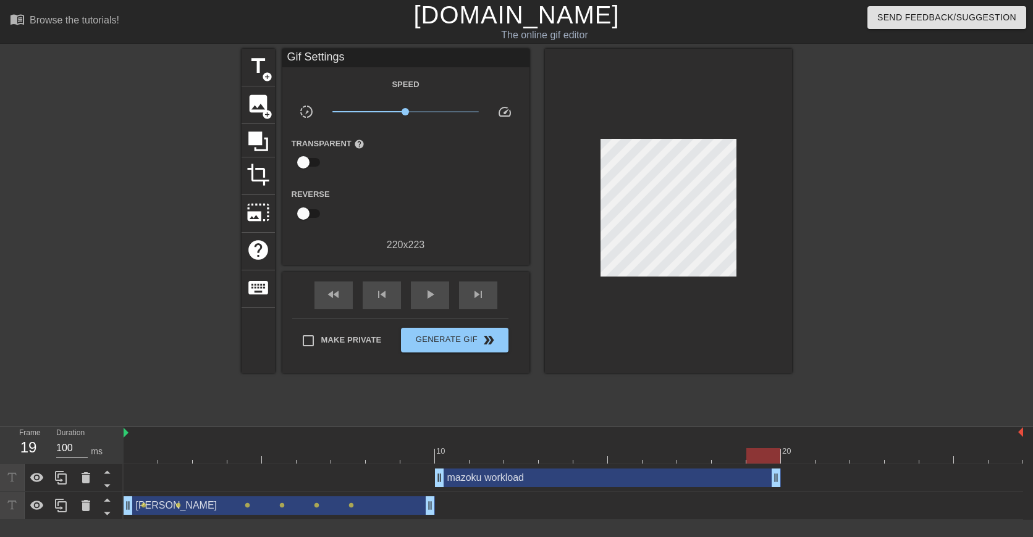
click at [825, 501] on div "[PERSON_NAME] drag_handle drag_handle lens lens lens lens lens lens" at bounding box center [573, 506] width 899 height 19
click at [791, 452] on div at bounding box center [573, 455] width 899 height 15
click at [810, 500] on div "[PERSON_NAME] drag_handle drag_handle lens lens lens lens lens lens" at bounding box center [573, 506] width 899 height 19
click at [61, 511] on icon at bounding box center [61, 505] width 15 height 15
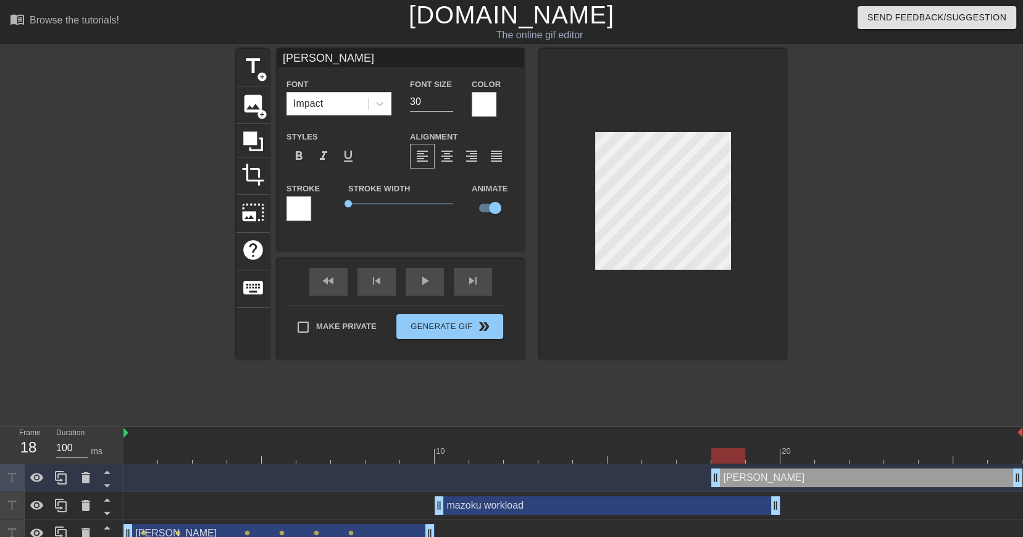
drag, startPoint x: 166, startPoint y: 479, endPoint x: 868, endPoint y: 475, distance: 702.9
click at [868, 475] on div "[PERSON_NAME] drag_handle drag_handle" at bounding box center [867, 478] width 311 height 19
drag, startPoint x: 718, startPoint y: 478, endPoint x: 782, endPoint y: 476, distance: 63.6
drag, startPoint x: 805, startPoint y: 456, endPoint x: 956, endPoint y: 457, distance: 150.1
click at [956, 457] on div at bounding box center [971, 455] width 34 height 15
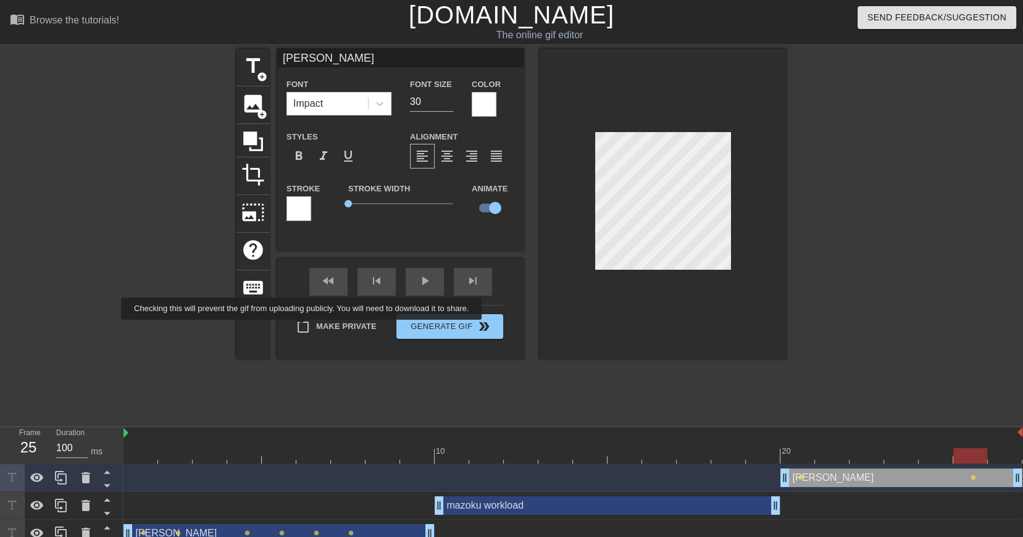
click at [304, 329] on input "Make Private" at bounding box center [303, 327] width 26 height 26
checkbox input "true"
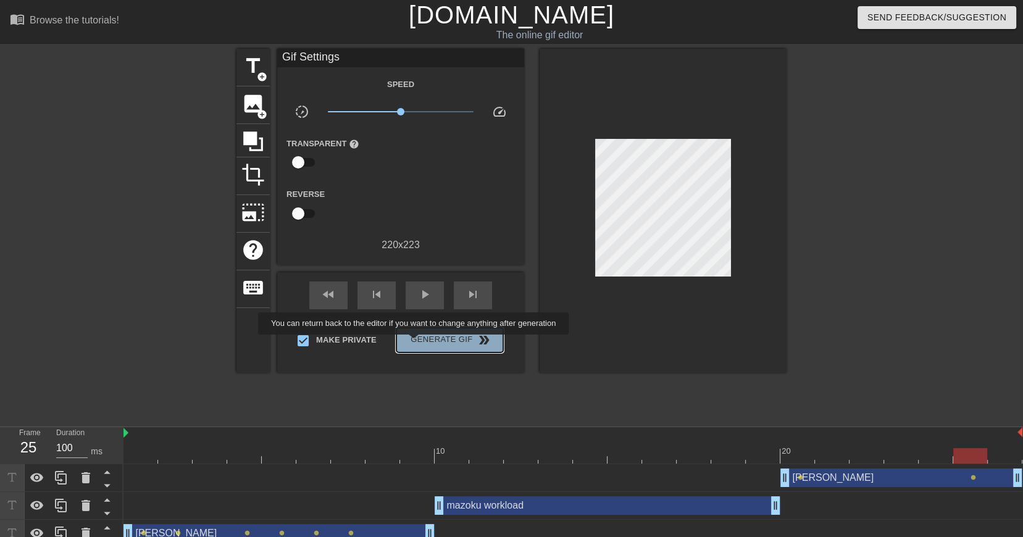
click at [415, 343] on span "Generate Gif double_arrow" at bounding box center [449, 340] width 97 height 15
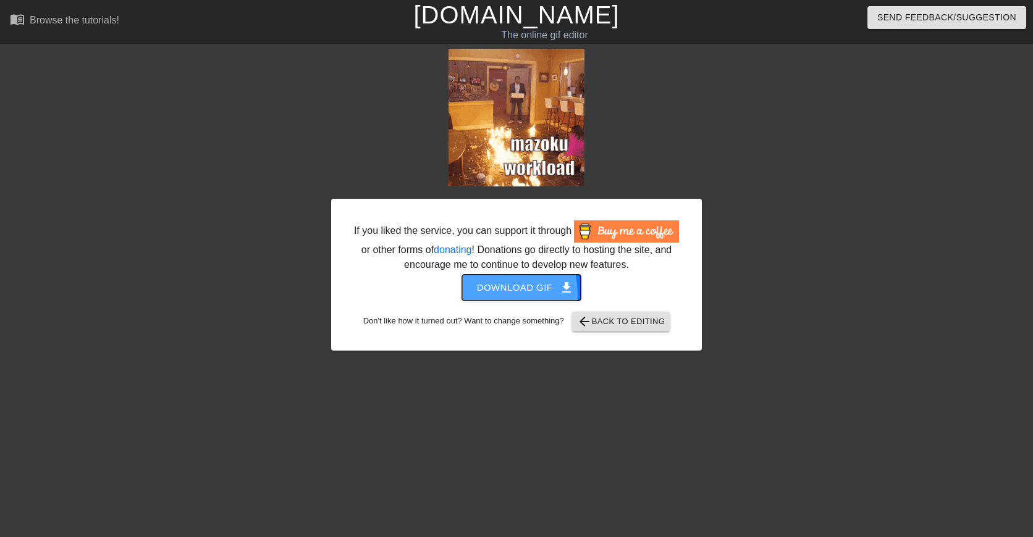
click at [495, 293] on span "Download gif get_app" at bounding box center [522, 288] width 90 height 16
